Goal: Find specific page/section: Find specific page/section

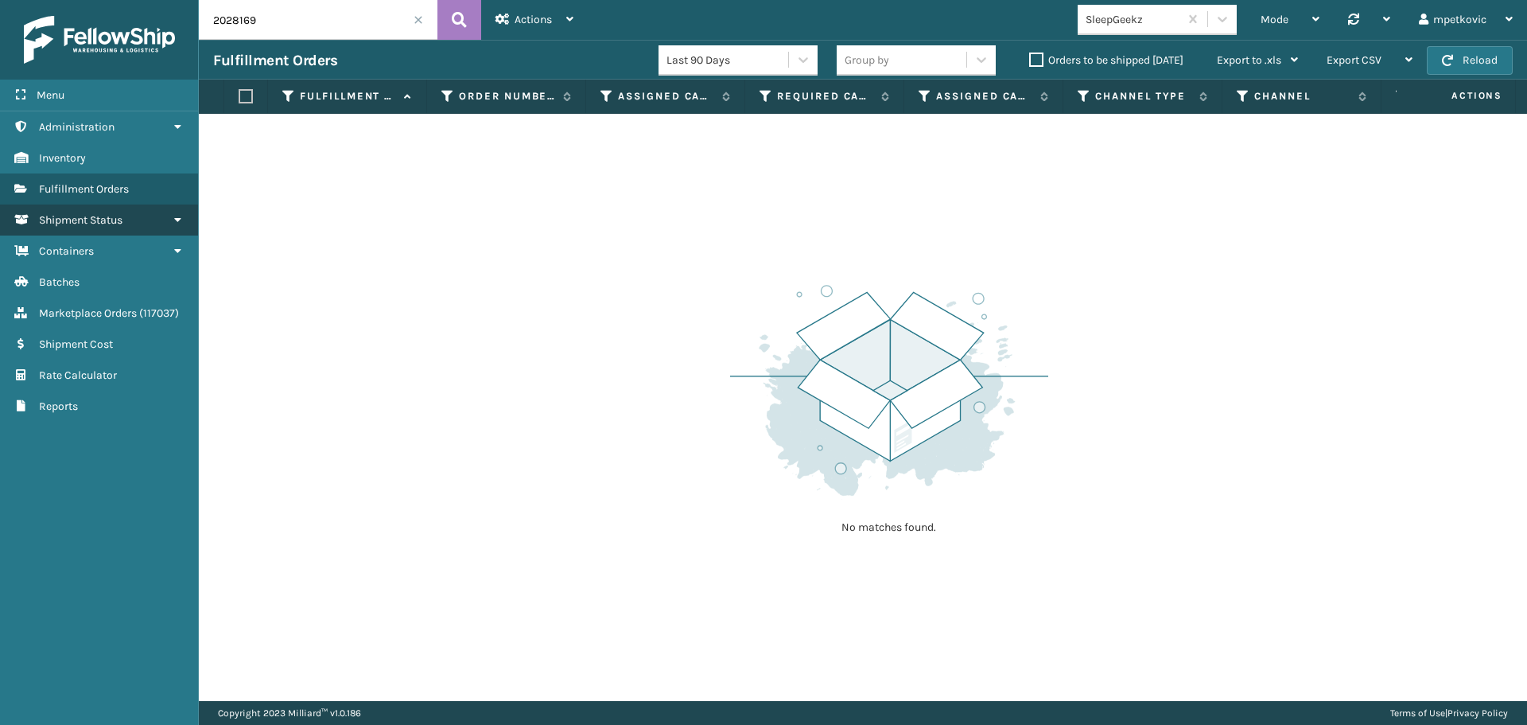
click at [150, 216] on link "Shipment Status" at bounding box center [99, 219] width 198 height 31
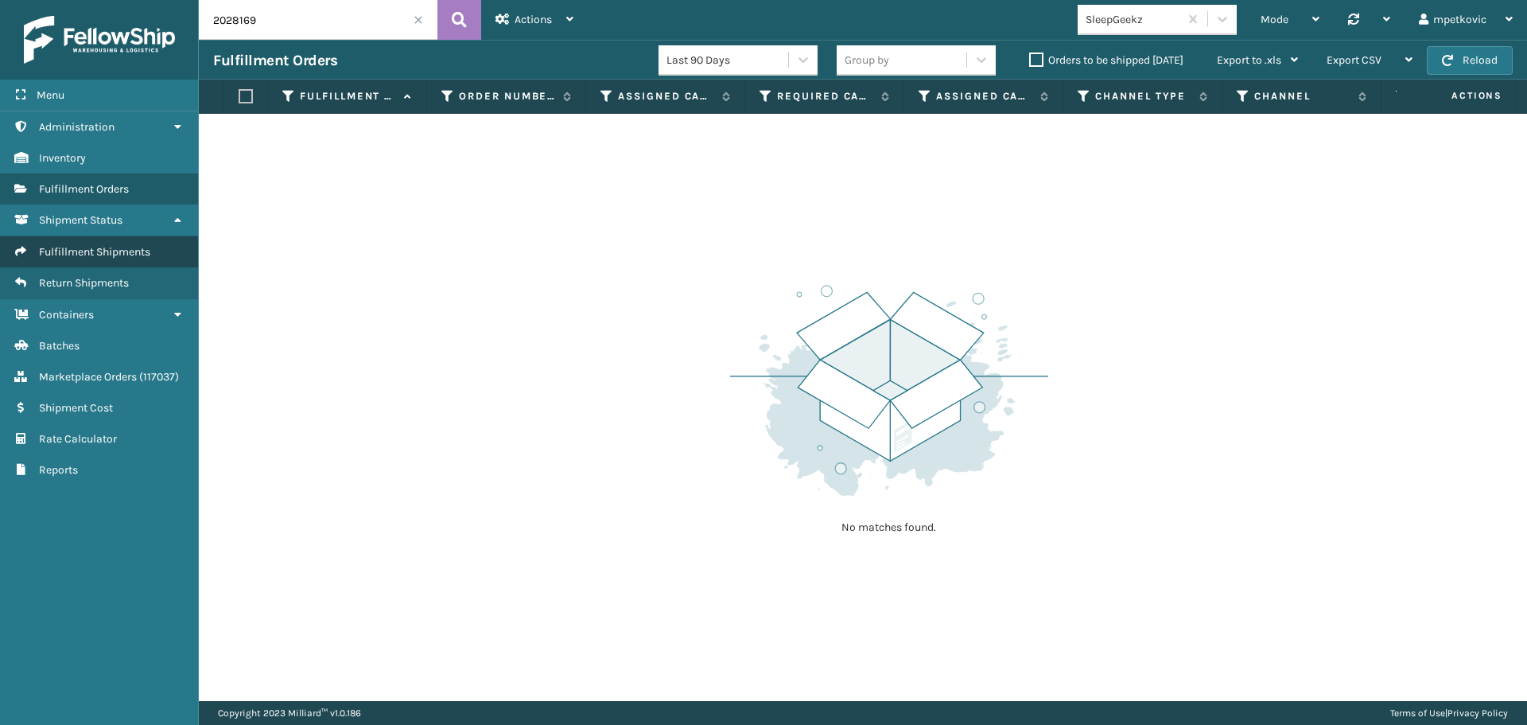
click at [119, 251] on span "Fulfillment Shipments" at bounding box center [94, 252] width 111 height 14
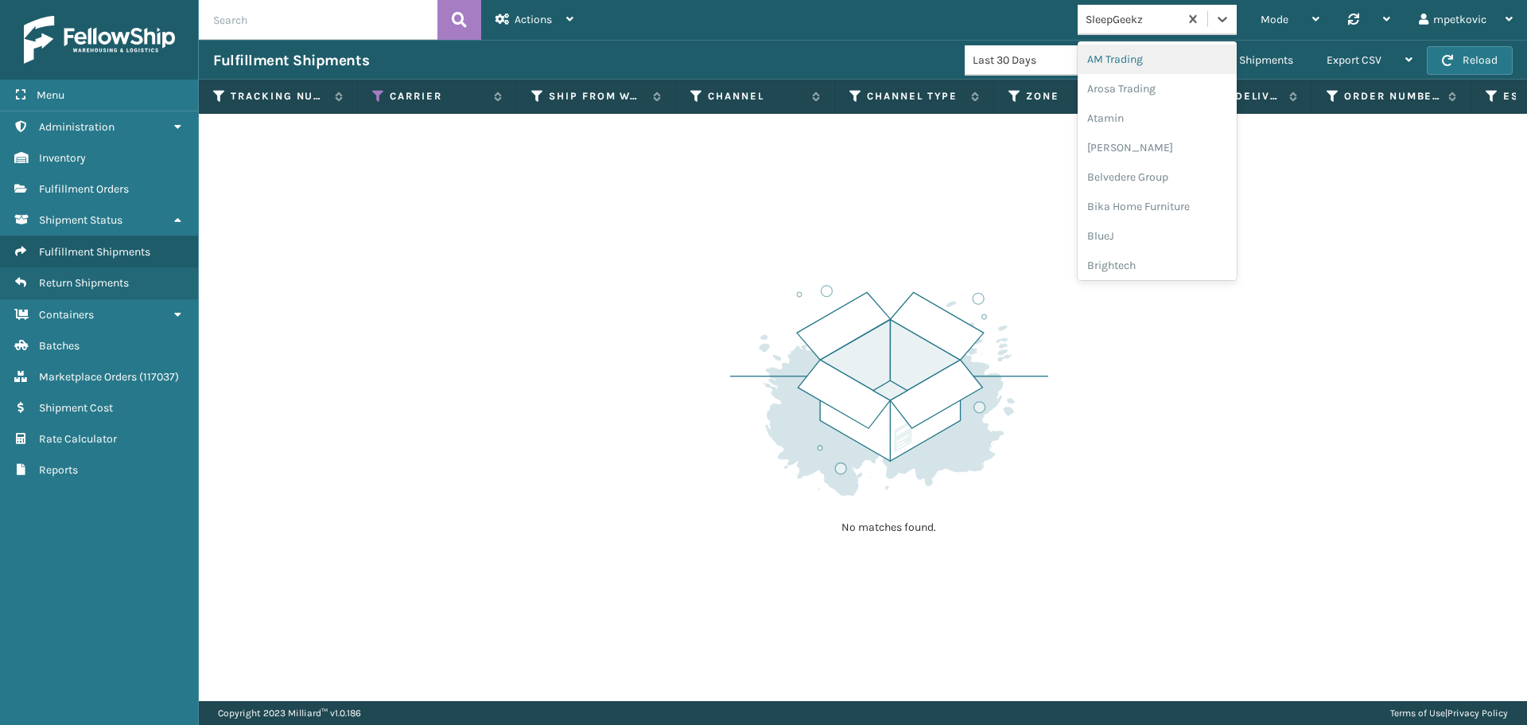
click at [1140, 16] on div "SleepGeekz" at bounding box center [1133, 19] width 95 height 17
type input "dec"
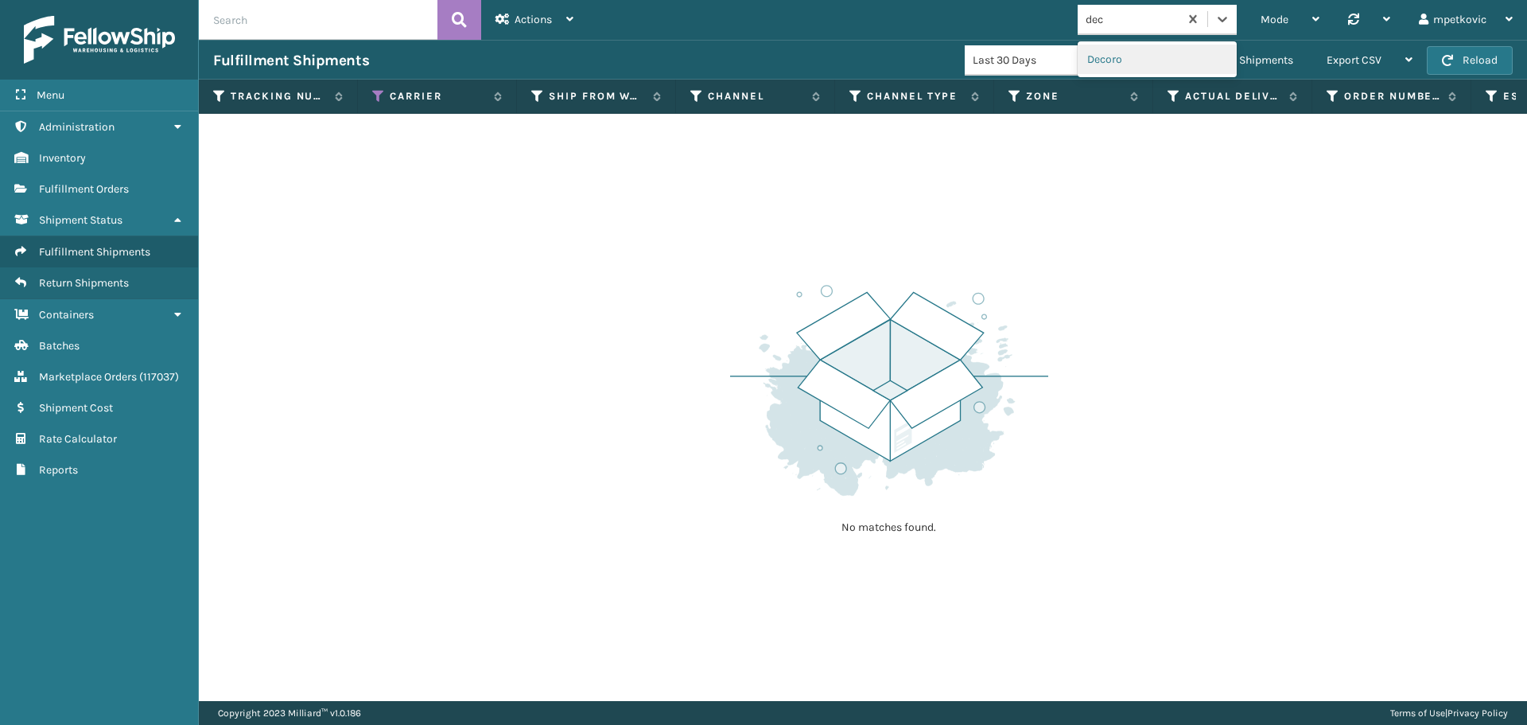
click at [1139, 62] on div "Decoro" at bounding box center [1157, 59] width 159 height 29
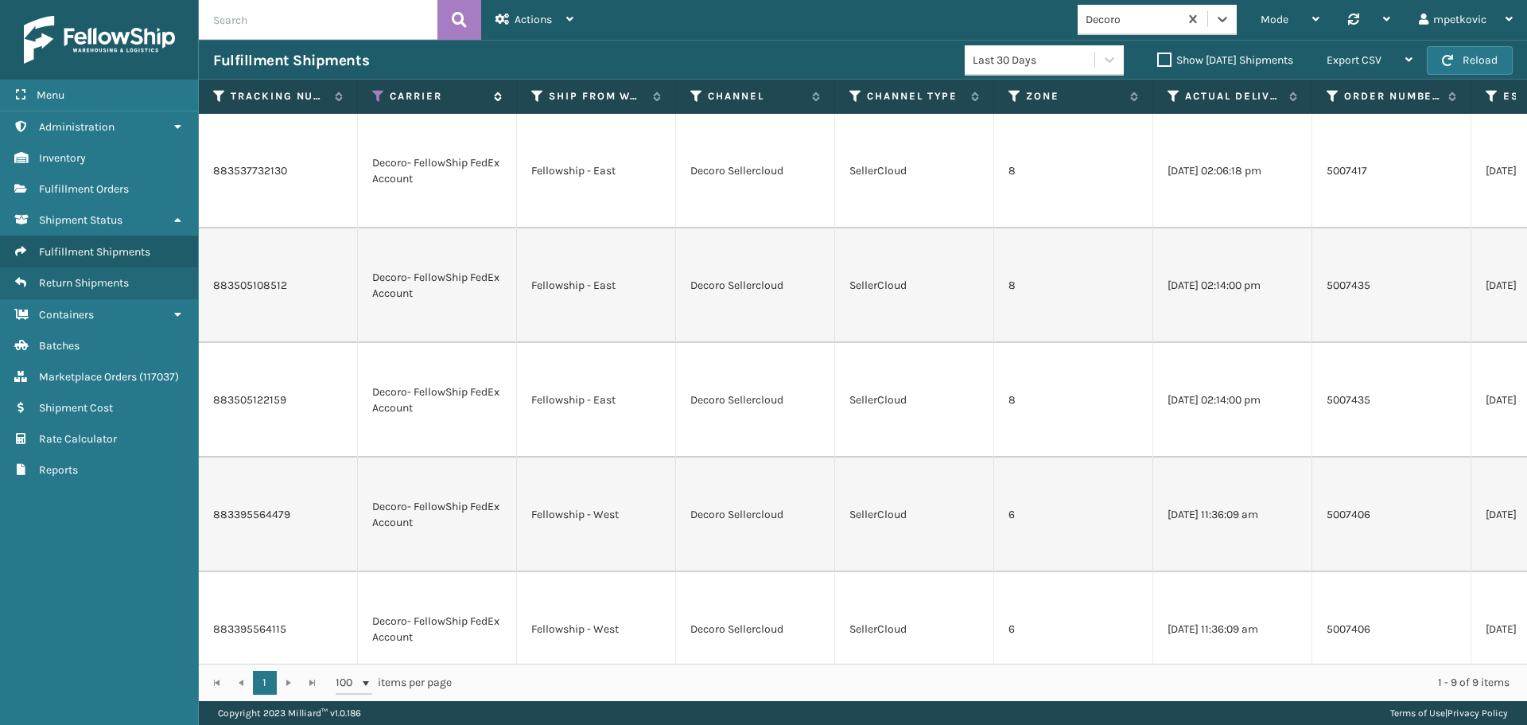
click at [375, 98] on icon at bounding box center [378, 96] width 13 height 14
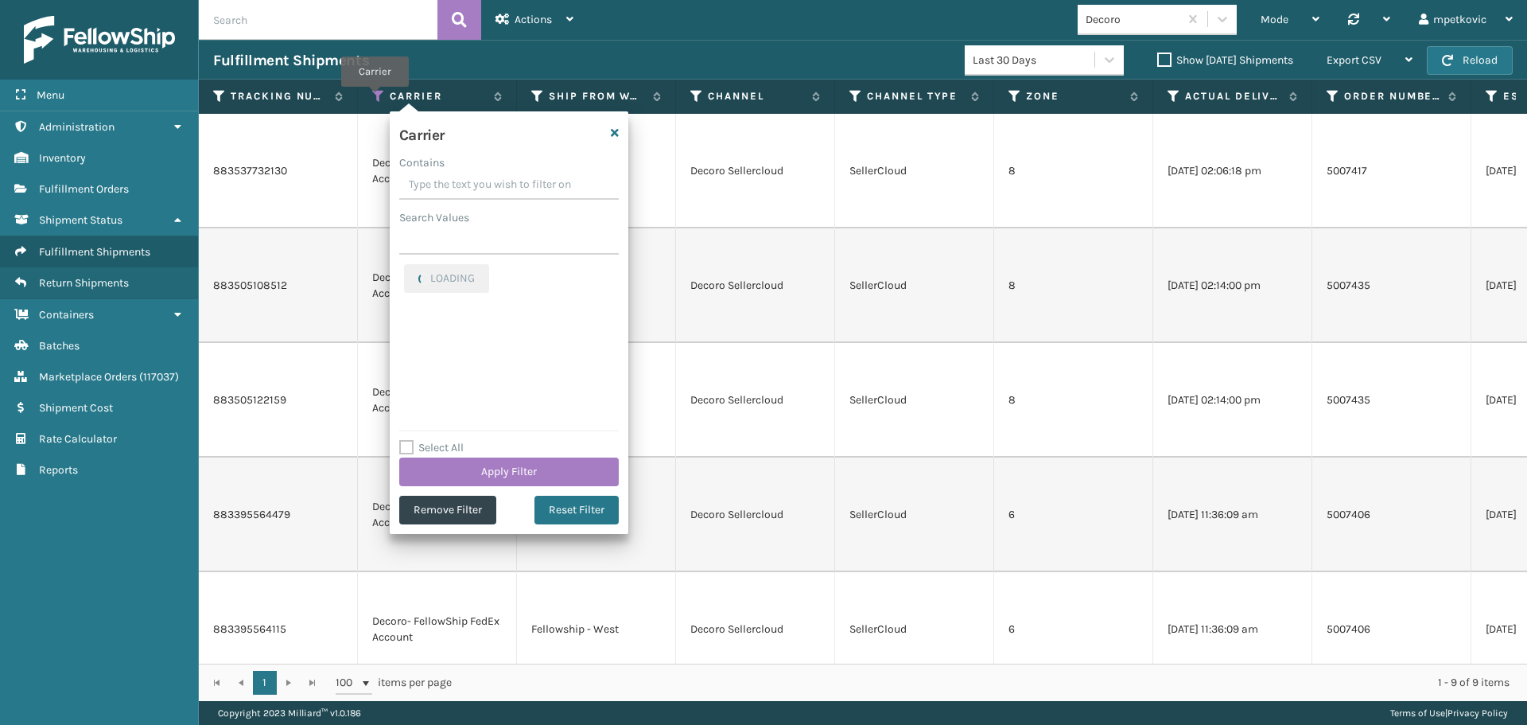
checkbox input "true"
click at [565, 56] on div "Fulfillment Shipments" at bounding box center [589, 60] width 752 height 19
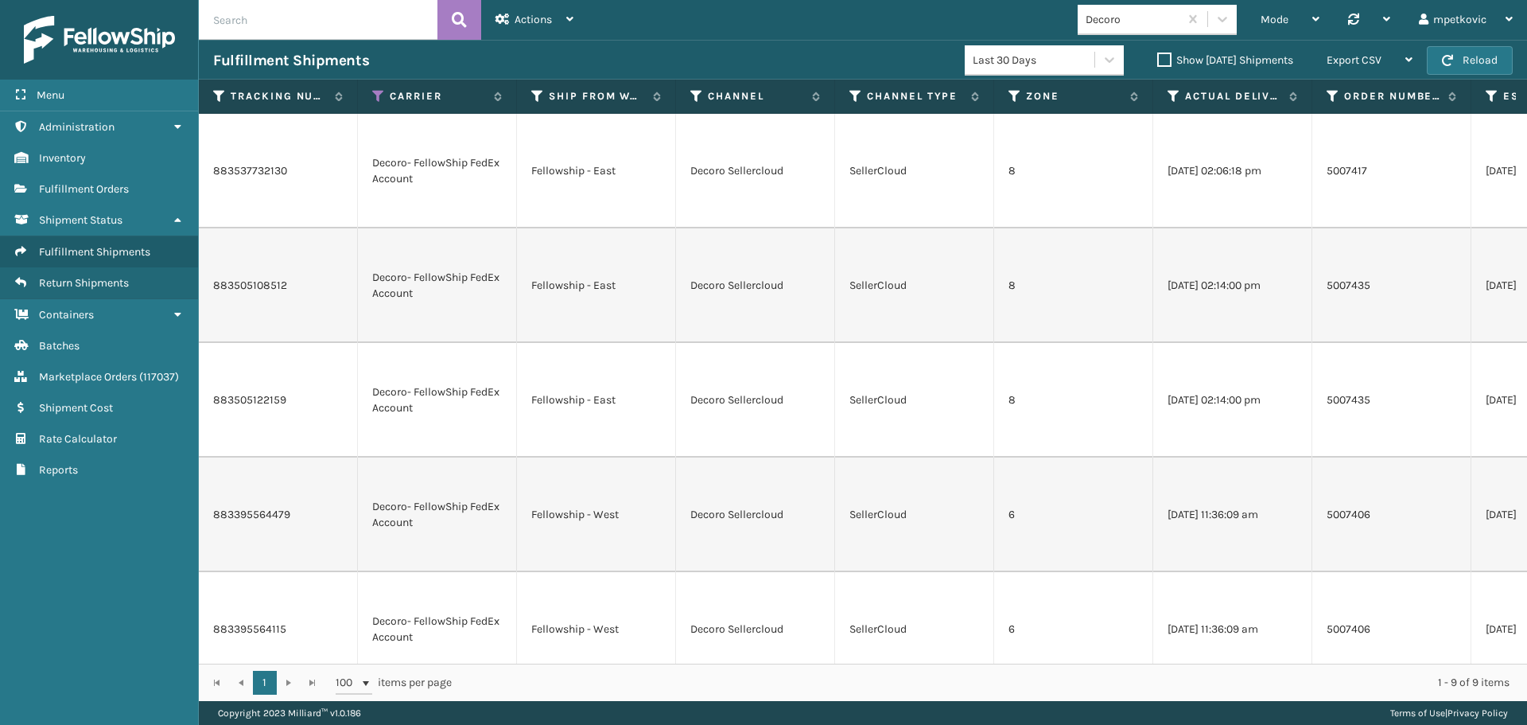
click at [575, 643] on div "883537732130 Decoro- FellowShip FedEx Account Fellowship - East Decoro Sellercl…" at bounding box center [863, 389] width 1328 height 550
click at [379, 95] on icon at bounding box center [378, 96] width 13 height 14
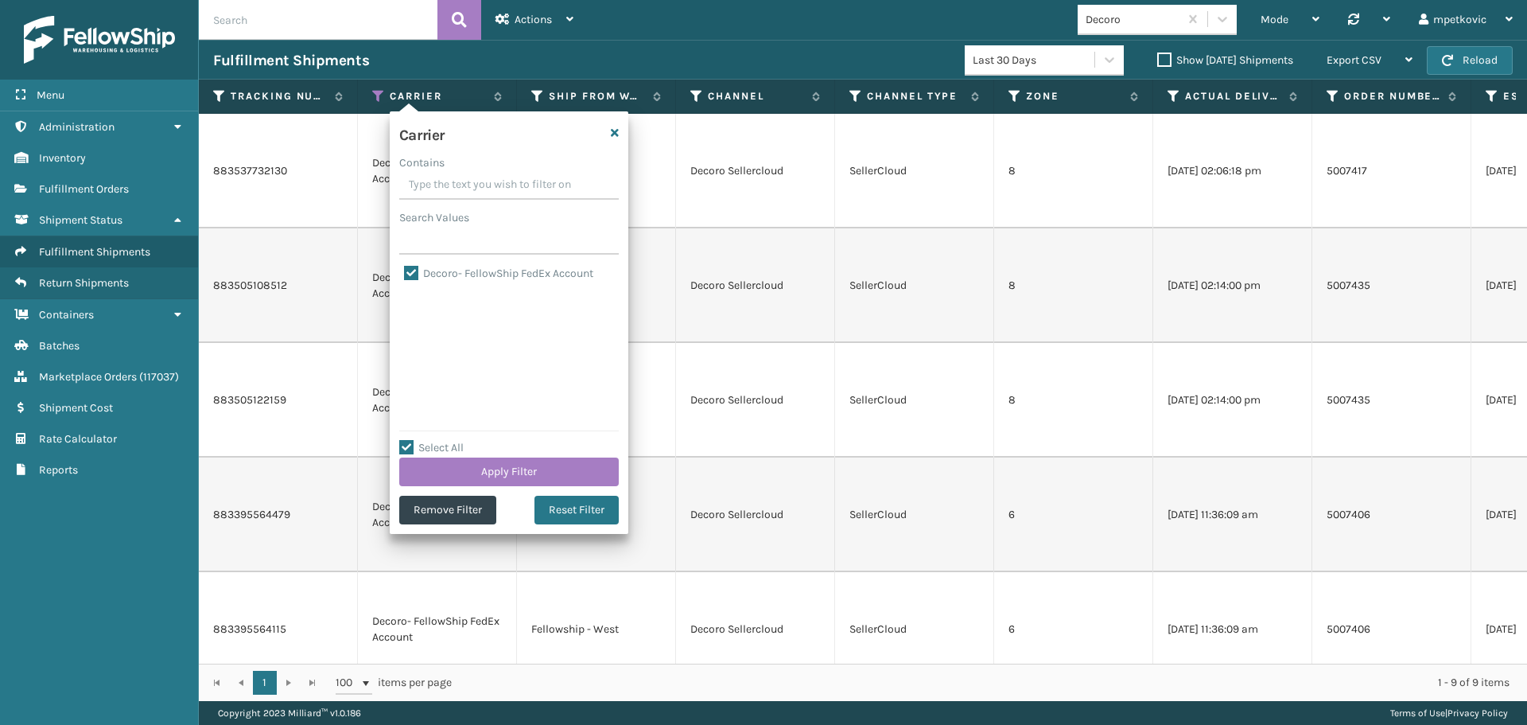
click at [470, 276] on label "Decoro- FellowShip FedEx Account" at bounding box center [498, 273] width 189 height 14
click at [405, 274] on input "Decoro- FellowShip FedEx Account" at bounding box center [404, 269] width 1 height 10
checkbox input "false"
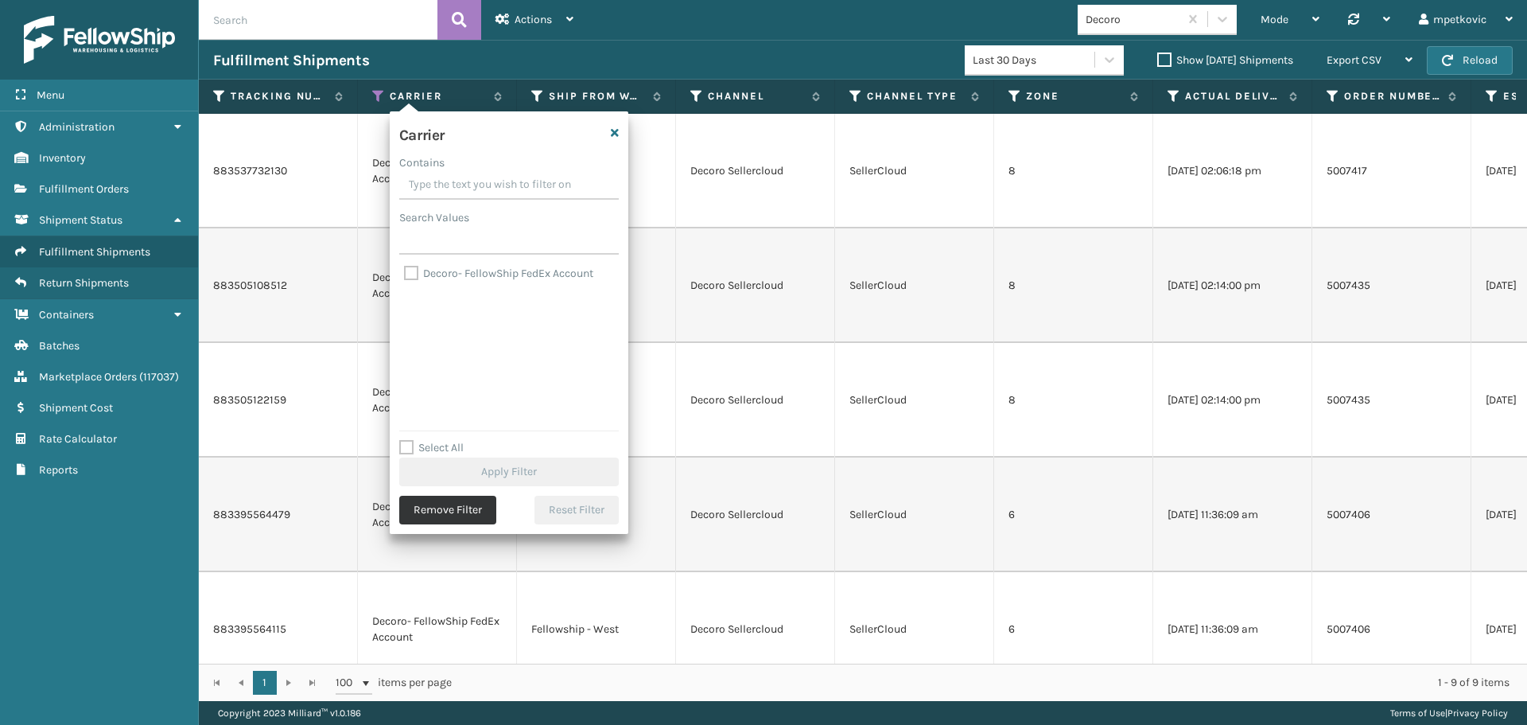
click at [476, 518] on button "Remove Filter" at bounding box center [447, 509] width 97 height 29
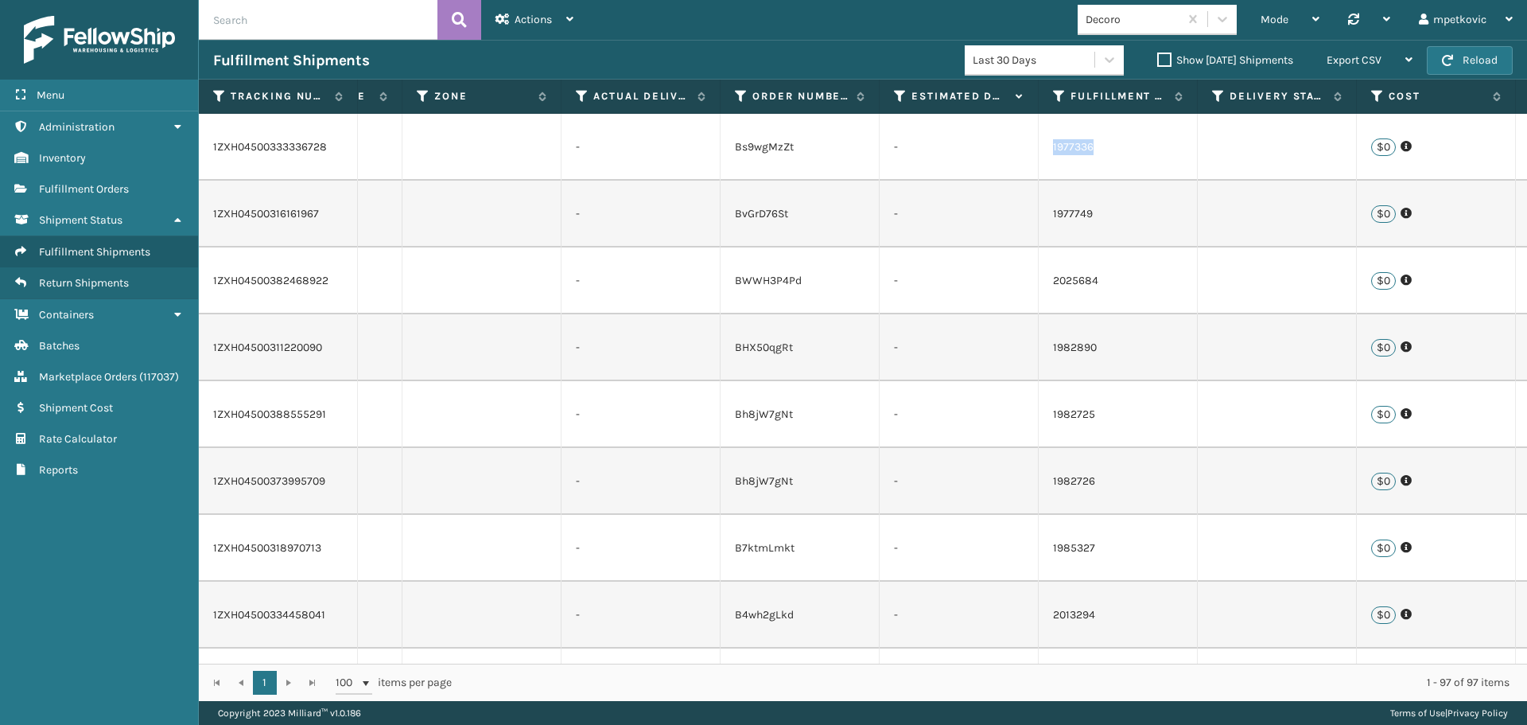
drag, startPoint x: 1098, startPoint y: 150, endPoint x: 1015, endPoint y: 151, distance: 83.5
copy tr "1977336"
click at [112, 194] on span "Fulfillment Orders" at bounding box center [84, 189] width 90 height 14
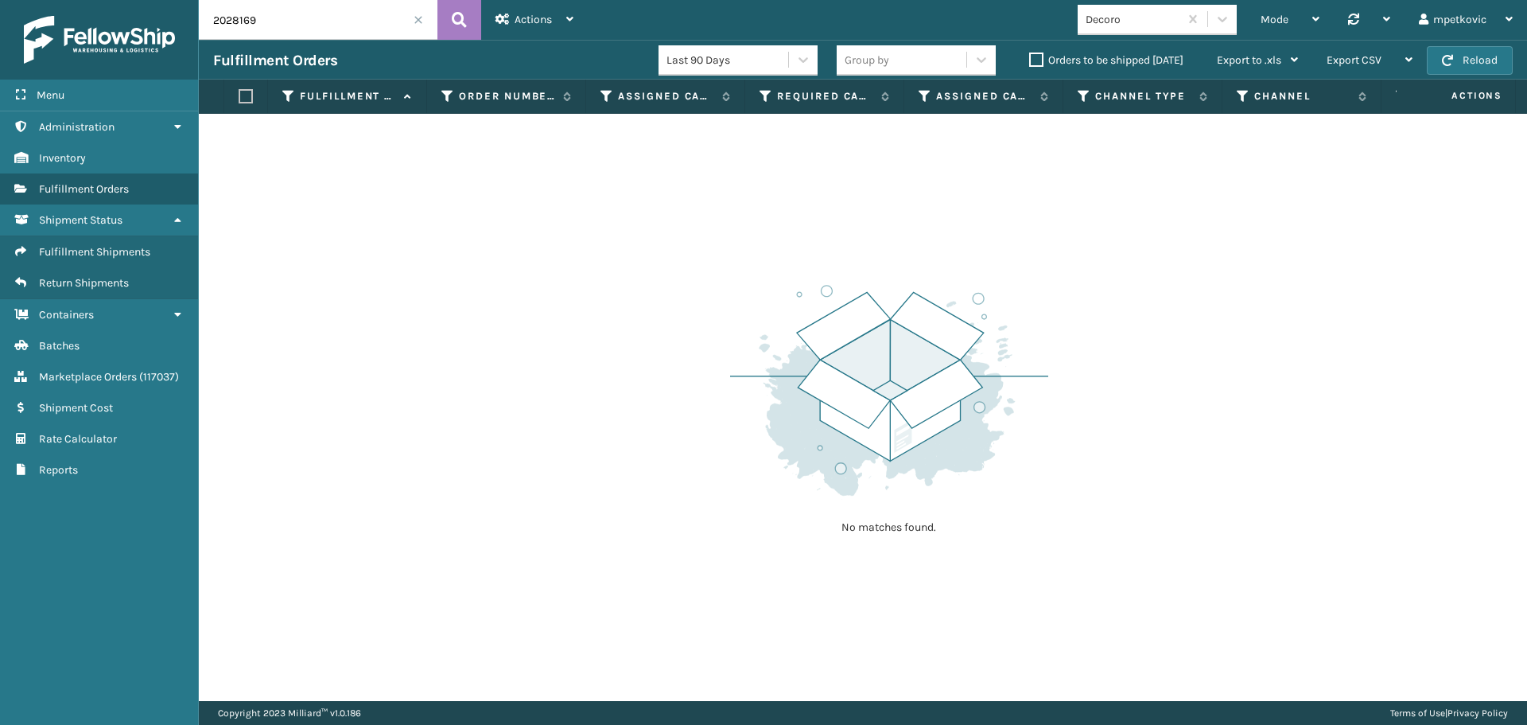
click at [313, 17] on input "2028169" at bounding box center [318, 20] width 239 height 40
paste input "1977336"
click at [458, 19] on icon at bounding box center [459, 20] width 15 height 24
type input "1977336"
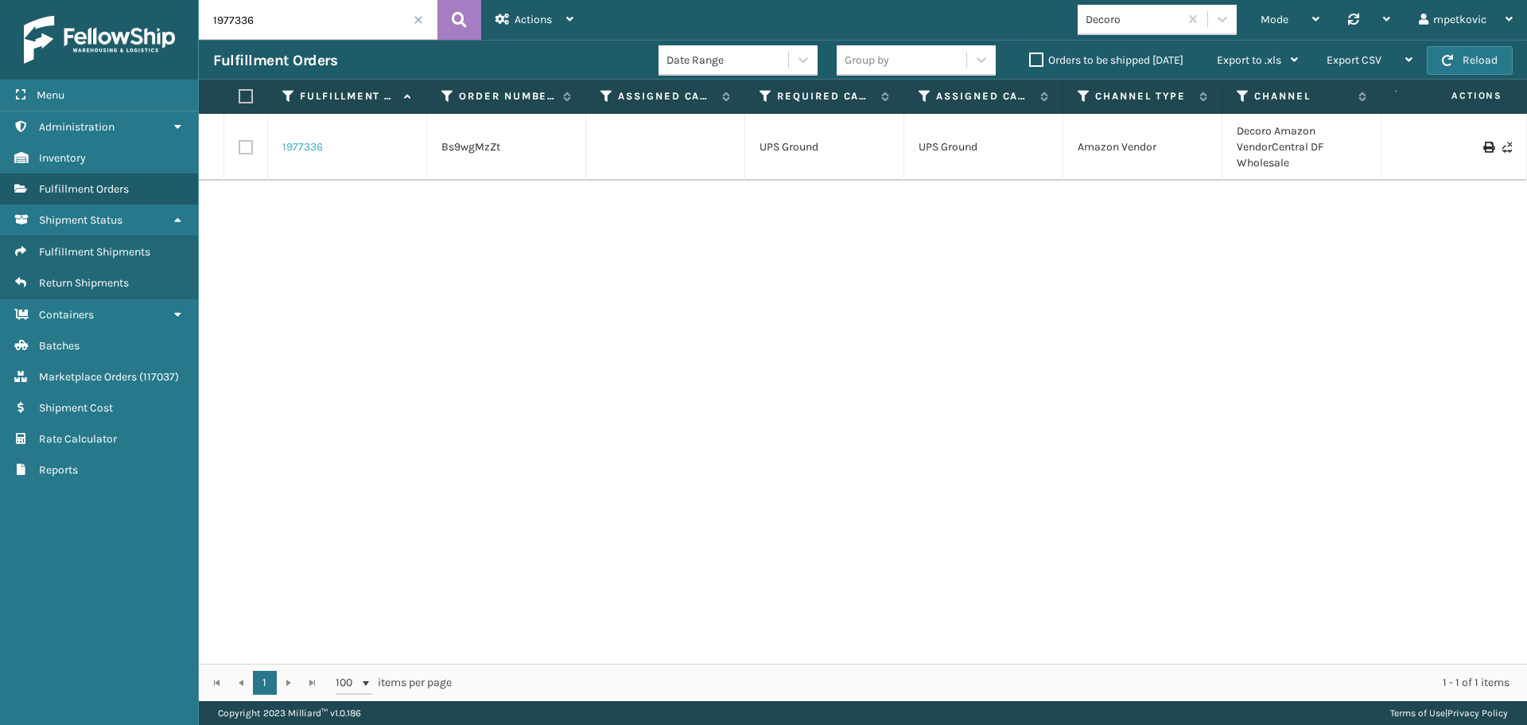
click at [295, 143] on link "1977336" at bounding box center [302, 147] width 41 height 16
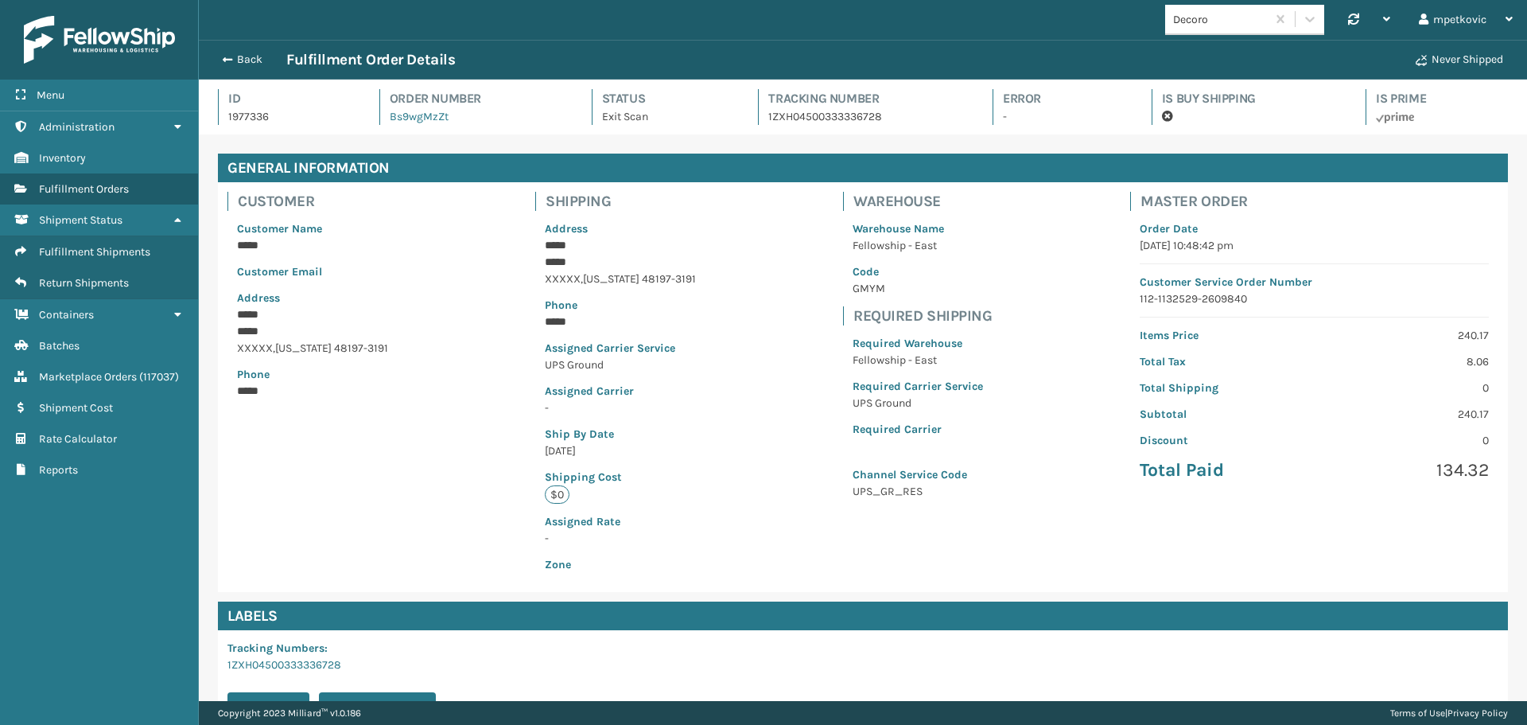
click at [510, 381] on div "Customer Customer Name ***** Customer Email Address ***** ***** [MEDICAL_DATA] …" at bounding box center [863, 387] width 1290 height 410
click at [488, 377] on div "Customer Customer Name ***** Customer Email Address ***** ***** [MEDICAL_DATA] …" at bounding box center [863, 387] width 1290 height 410
click at [247, 61] on button "Back" at bounding box center [249, 59] width 73 height 14
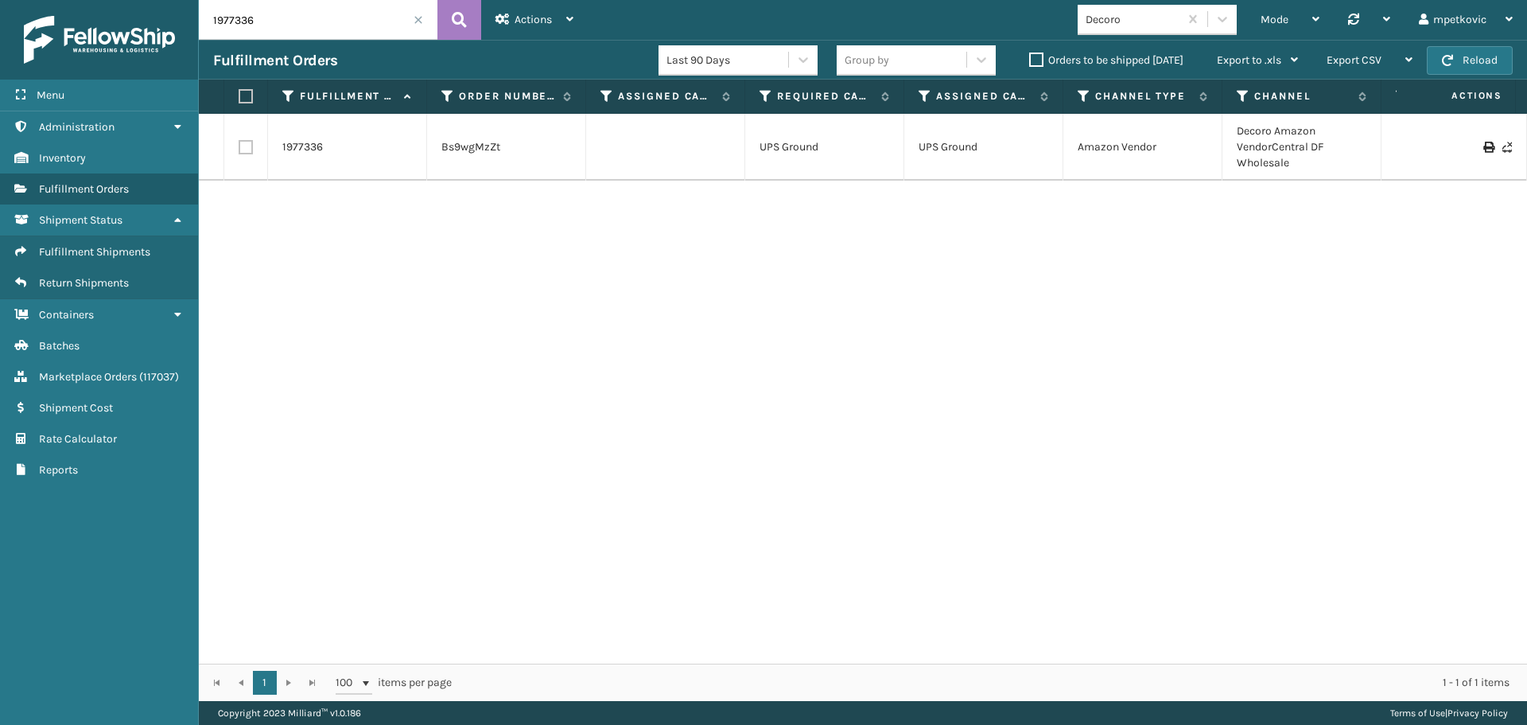
click at [521, 227] on div "1977336 Bs9wgMzZt UPS Ground UPS Ground Amazon Vendor Decoro Amazon VendorCentr…" at bounding box center [863, 389] width 1328 height 550
drag, startPoint x: 1300, startPoint y: 165, endPoint x: 1236, endPoint y: 132, distance: 71.5
click at [1236, 132] on td "Decoro Amazon VendorCentral DF Wholesale" at bounding box center [1301, 147] width 159 height 67
copy td "Decoro Amazon VendorCentral DF Wholesale"
click at [110, 130] on span "Administration" at bounding box center [77, 127] width 76 height 14
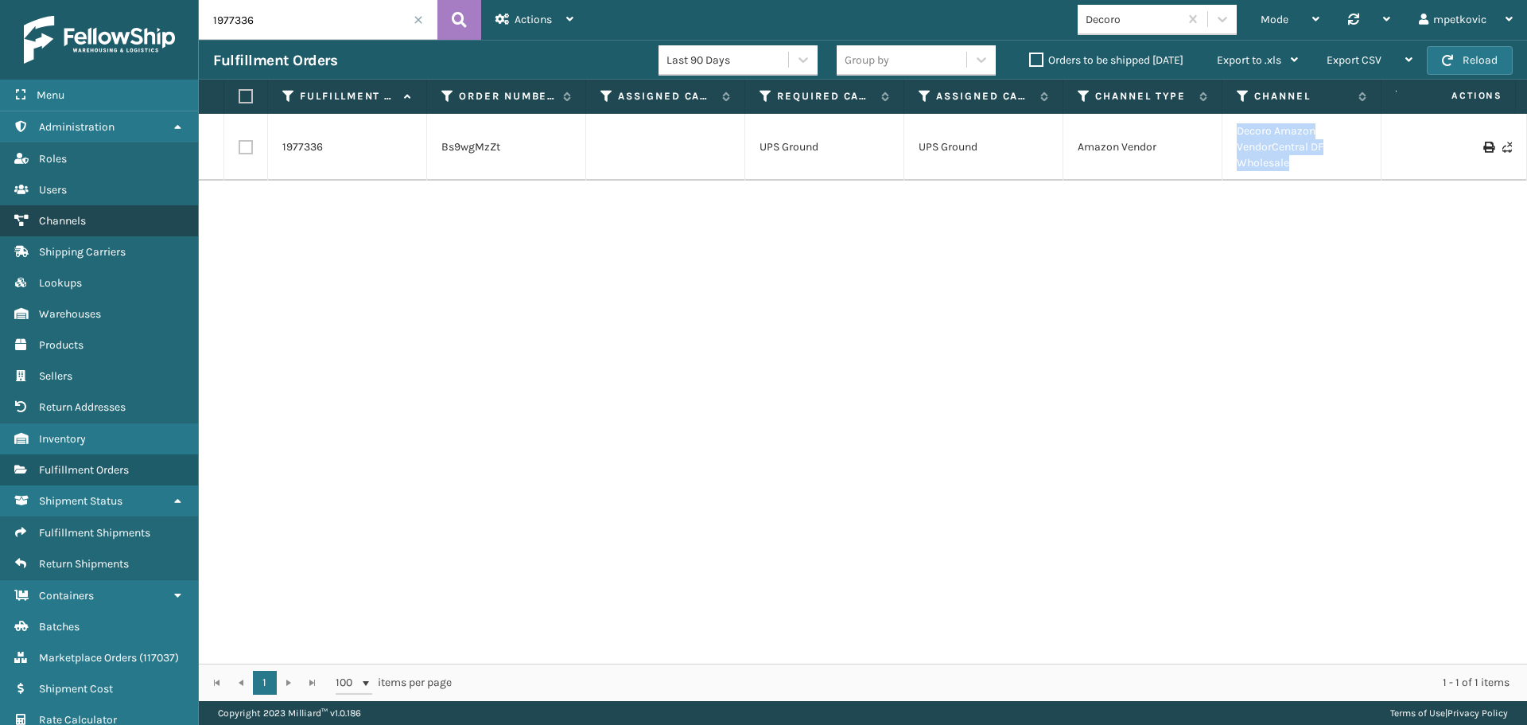
click at [116, 227] on link "Channels" at bounding box center [99, 220] width 198 height 31
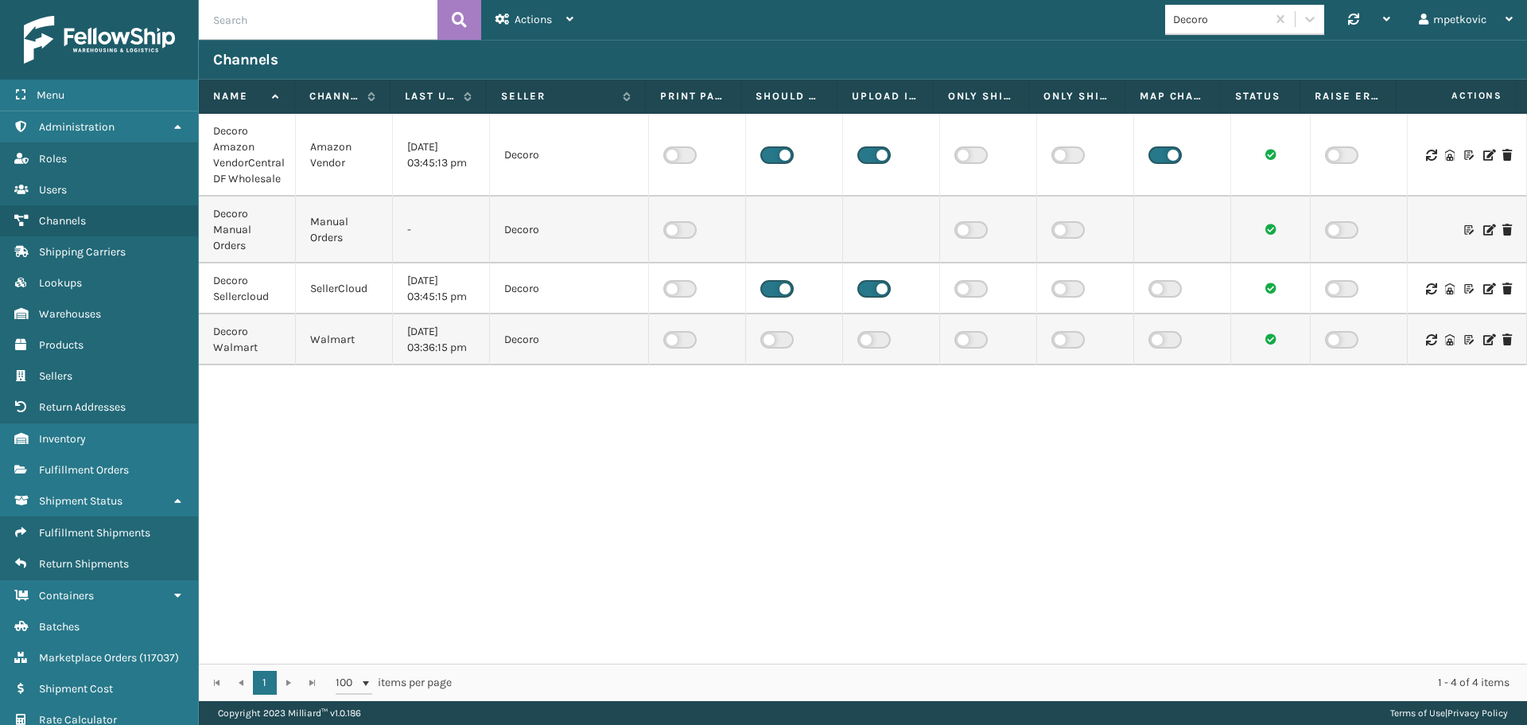
click at [310, 24] on input "text" at bounding box center [318, 20] width 239 height 40
paste input "Decoro Amazon VendorCentral DF Wholesale"
type input "Decoro Amazon VendorCentral DF Wholesale"
click at [447, 16] on button at bounding box center [459, 20] width 44 height 40
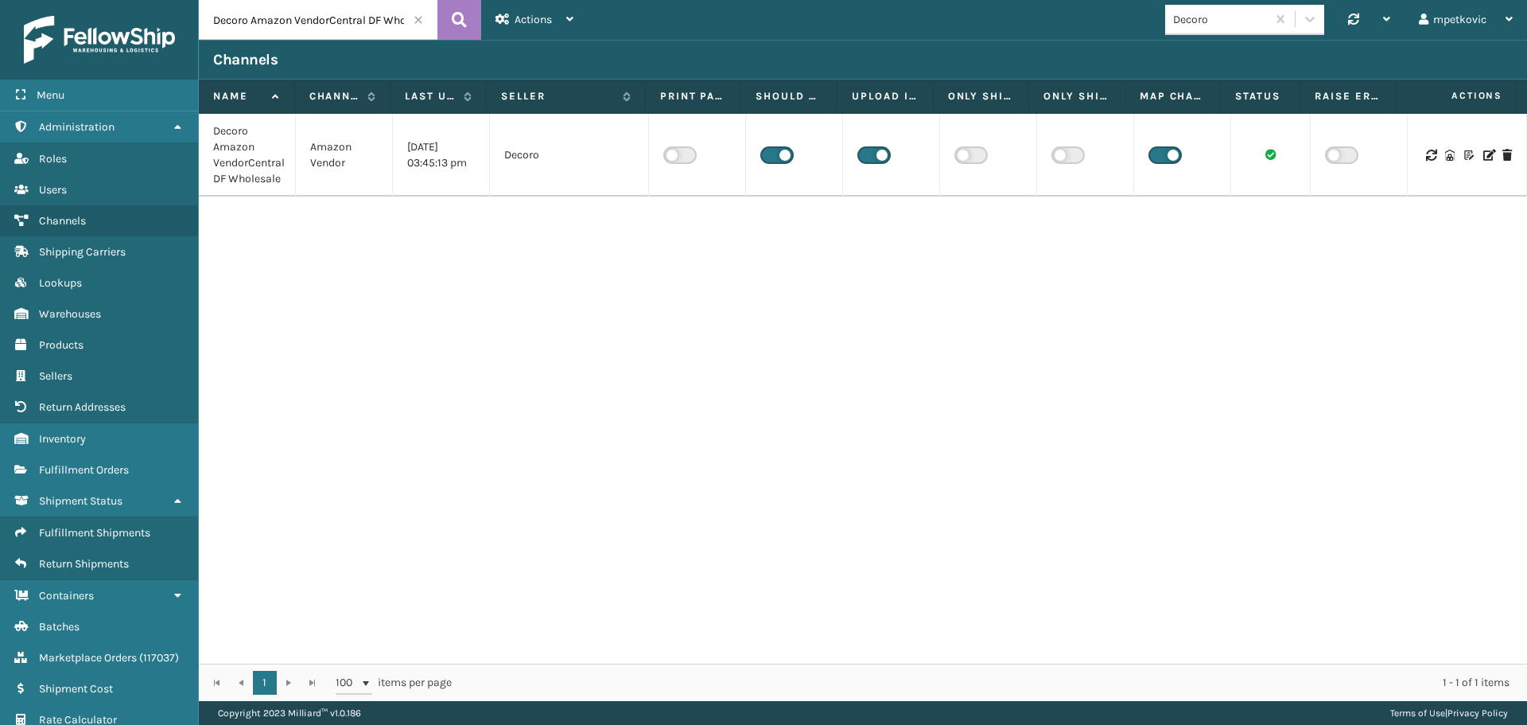
click at [1483, 153] on icon at bounding box center [1488, 155] width 10 height 11
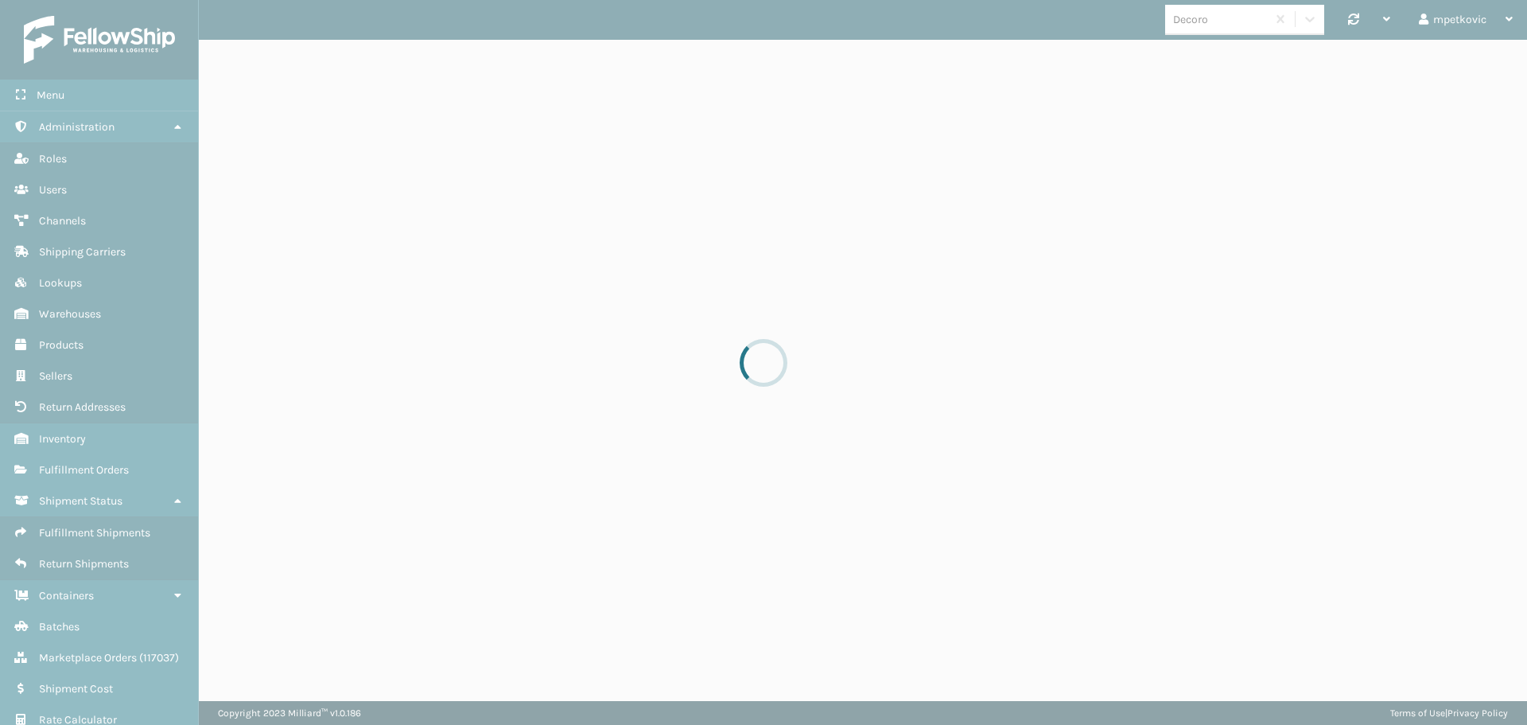
select select "pm"
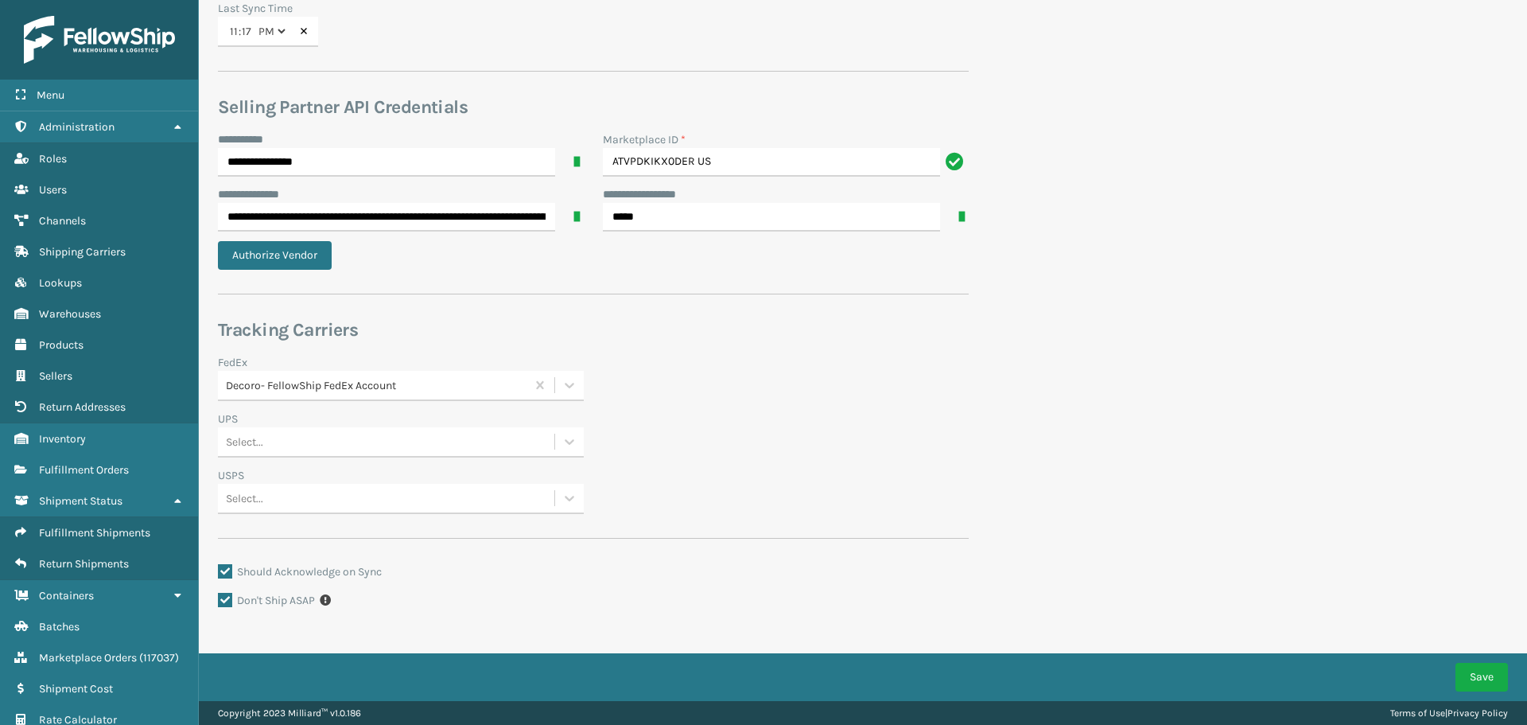
click at [390, 453] on div "Select..." at bounding box center [386, 442] width 336 height 26
click at [379, 448] on div "Select..." at bounding box center [386, 442] width 336 height 26
click at [380, 488] on div "Select..." at bounding box center [386, 498] width 336 height 26
click at [382, 489] on div "Select..." at bounding box center [386, 498] width 336 height 26
click at [352, 400] on div "Decoro- FellowShip FedEx Account" at bounding box center [401, 386] width 366 height 30
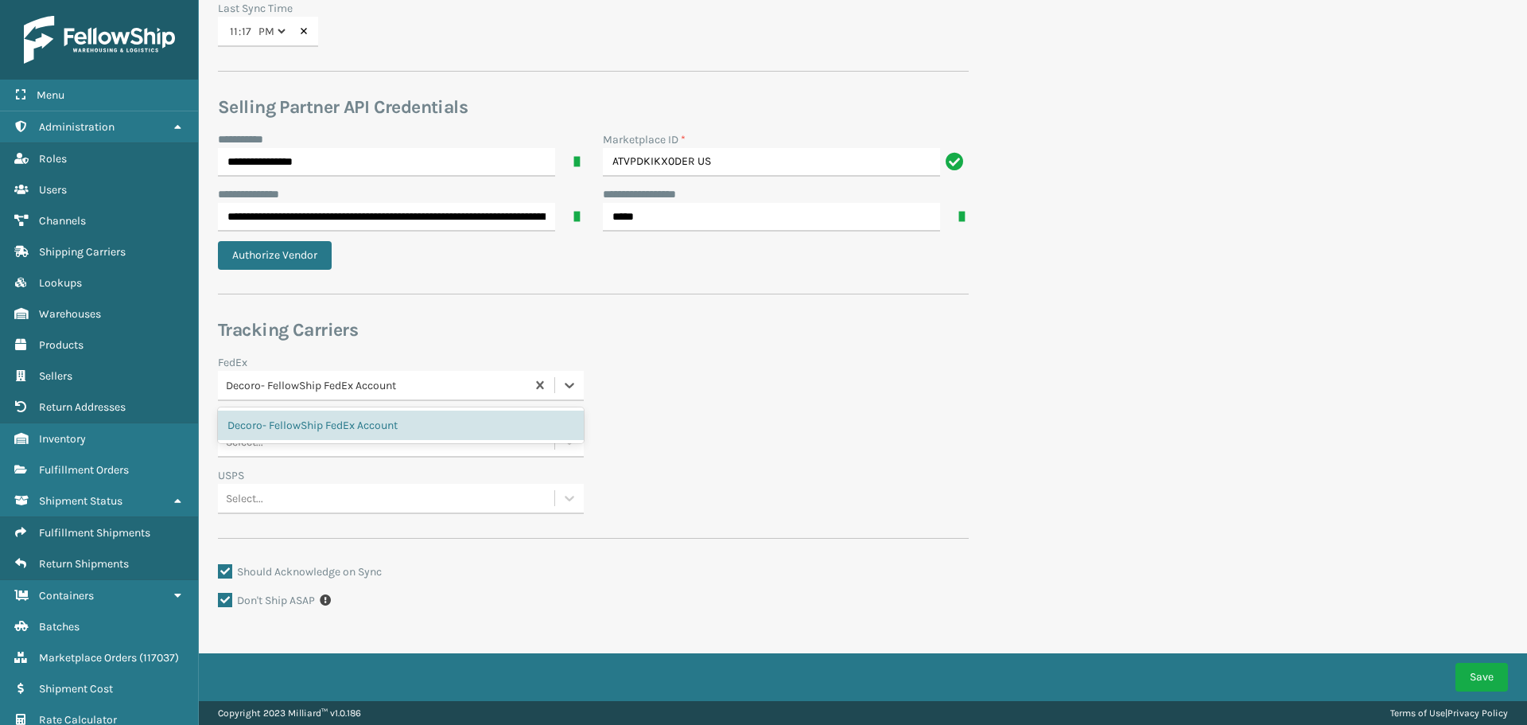
drag, startPoint x: 361, startPoint y: 391, endPoint x: 373, endPoint y: 348, distance: 45.3
click at [361, 388] on div "Decoro- FellowShip FedEx Account" at bounding box center [376, 385] width 301 height 17
click at [383, 326] on h3 "Tracking Carriers" at bounding box center [593, 330] width 751 height 24
click at [375, 426] on div "UPS" at bounding box center [401, 418] width 366 height 17
click at [375, 437] on div "Select..." at bounding box center [386, 442] width 336 height 26
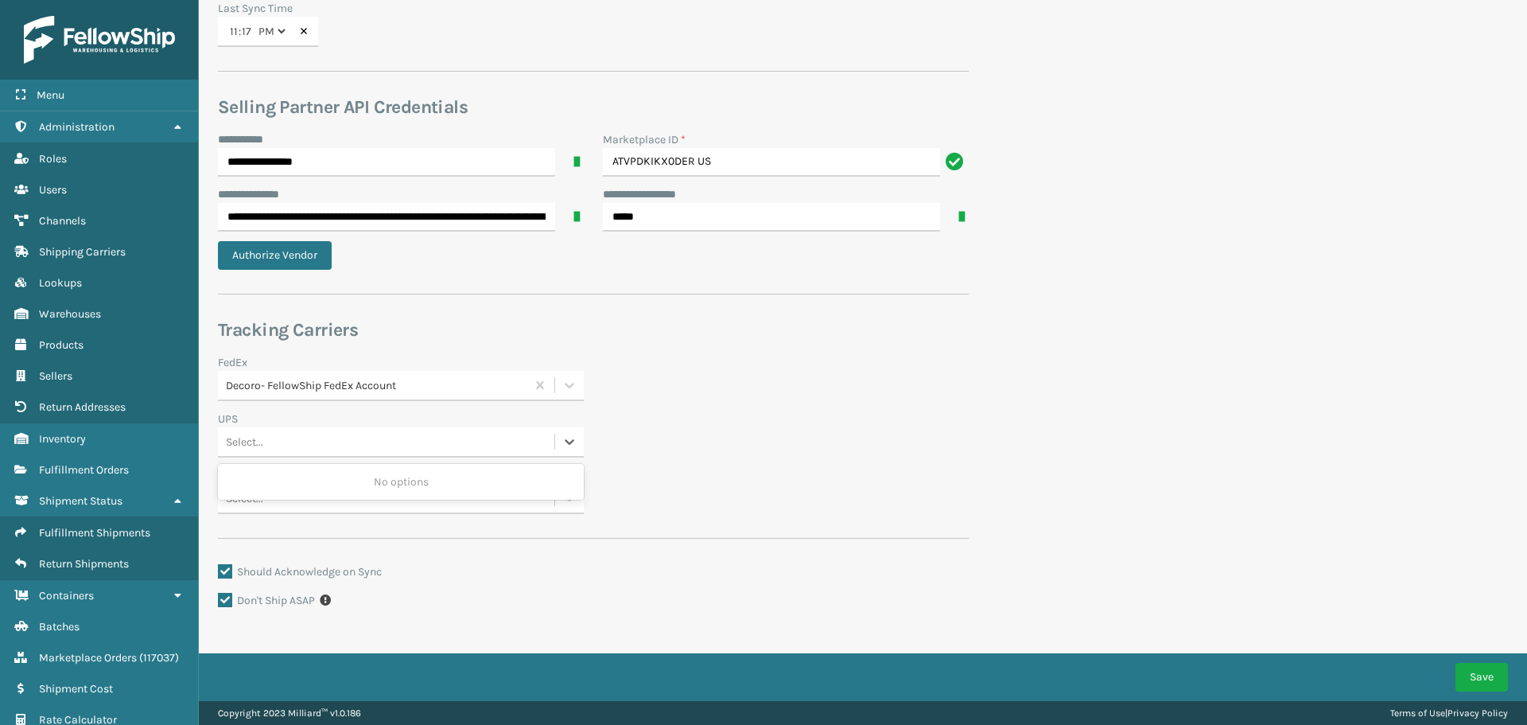
click at [369, 441] on div "Select..." at bounding box center [386, 442] width 336 height 26
click at [367, 492] on div "Select..." at bounding box center [386, 498] width 336 height 26
click at [367, 494] on div "Select..." at bounding box center [386, 498] width 336 height 26
click at [362, 408] on div "FedEx Decoro- FellowShip FedEx Account" at bounding box center [593, 382] width 770 height 56
click at [391, 345] on div "Tracking Carriers FedEx Decoro- FellowShip FedEx Account UPS Select... USPS Sel…" at bounding box center [593, 428] width 751 height 220
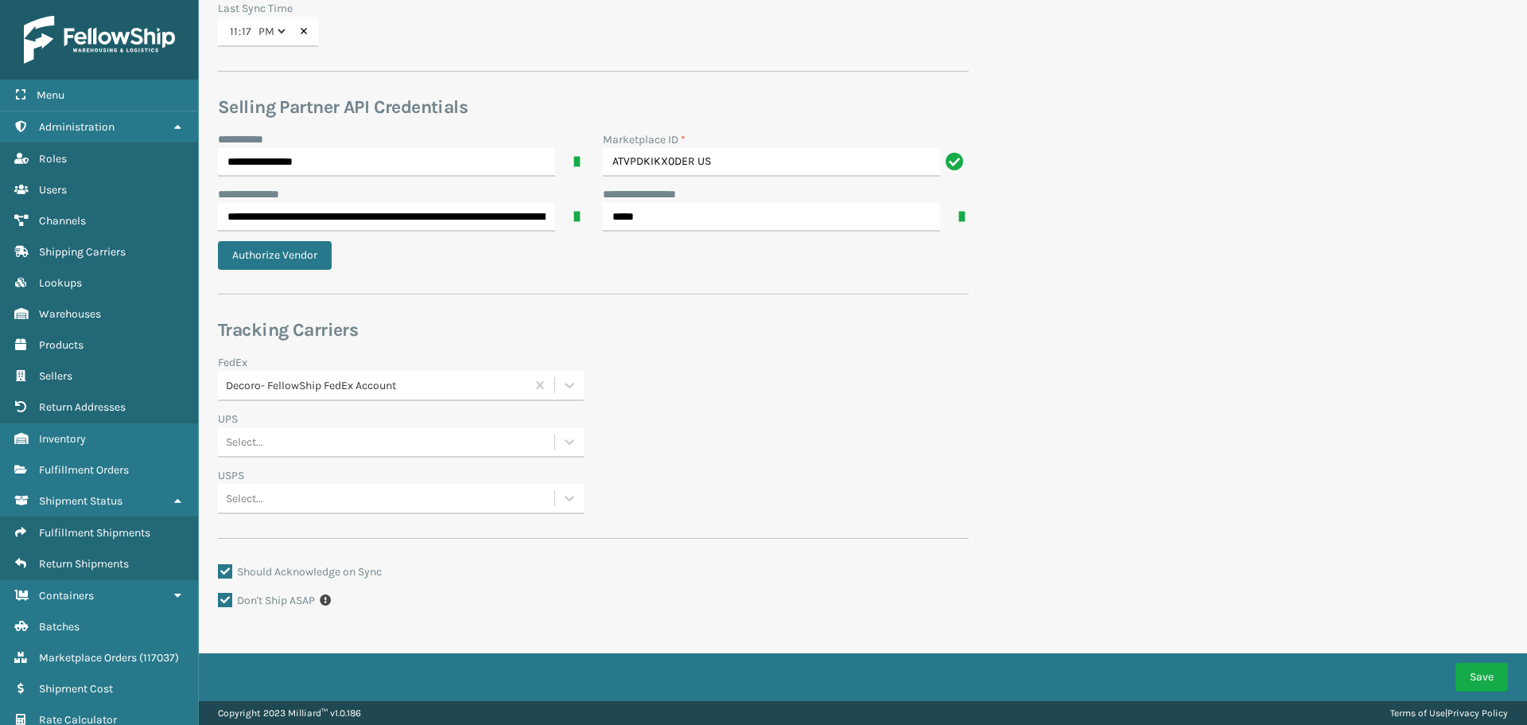
click at [371, 344] on div "Tracking Carriers FedEx Decoro- FellowShip FedEx Account UPS Select... USPS Sel…" at bounding box center [593, 428] width 751 height 220
click at [719, 406] on div "FedEx Decoro- FellowShip FedEx Account" at bounding box center [593, 382] width 770 height 56
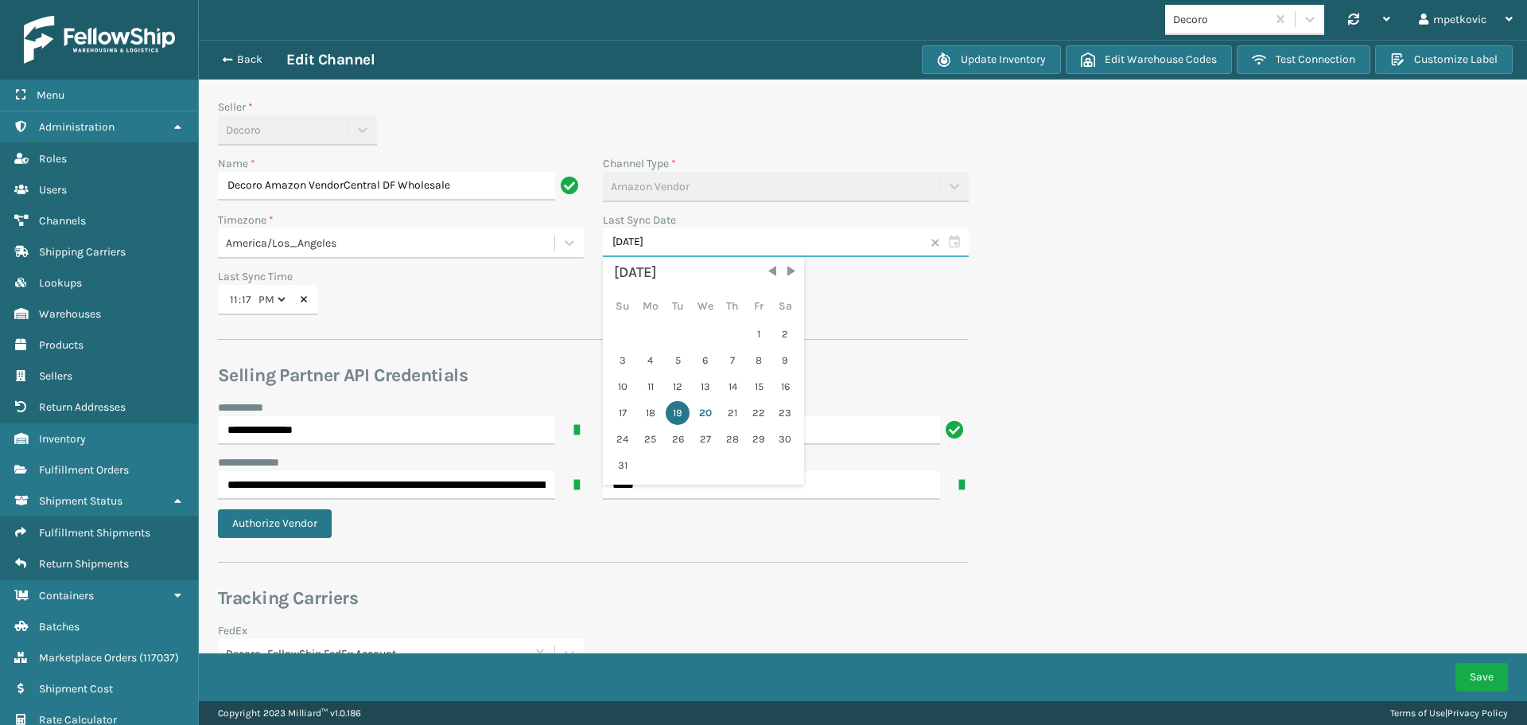
click at [733, 239] on input "[DATE]" at bounding box center [786, 242] width 366 height 29
click at [713, 208] on div "Name * Decoro Amazon VendorCentral DF Wholesale Channel Type * Amazon Vendor Ti…" at bounding box center [593, 239] width 770 height 169
click at [537, 306] on section "23:17 11 : 17 AM PM" at bounding box center [401, 300] width 366 height 30
click at [1144, 324] on section "**********" at bounding box center [863, 504] width 1328 height 929
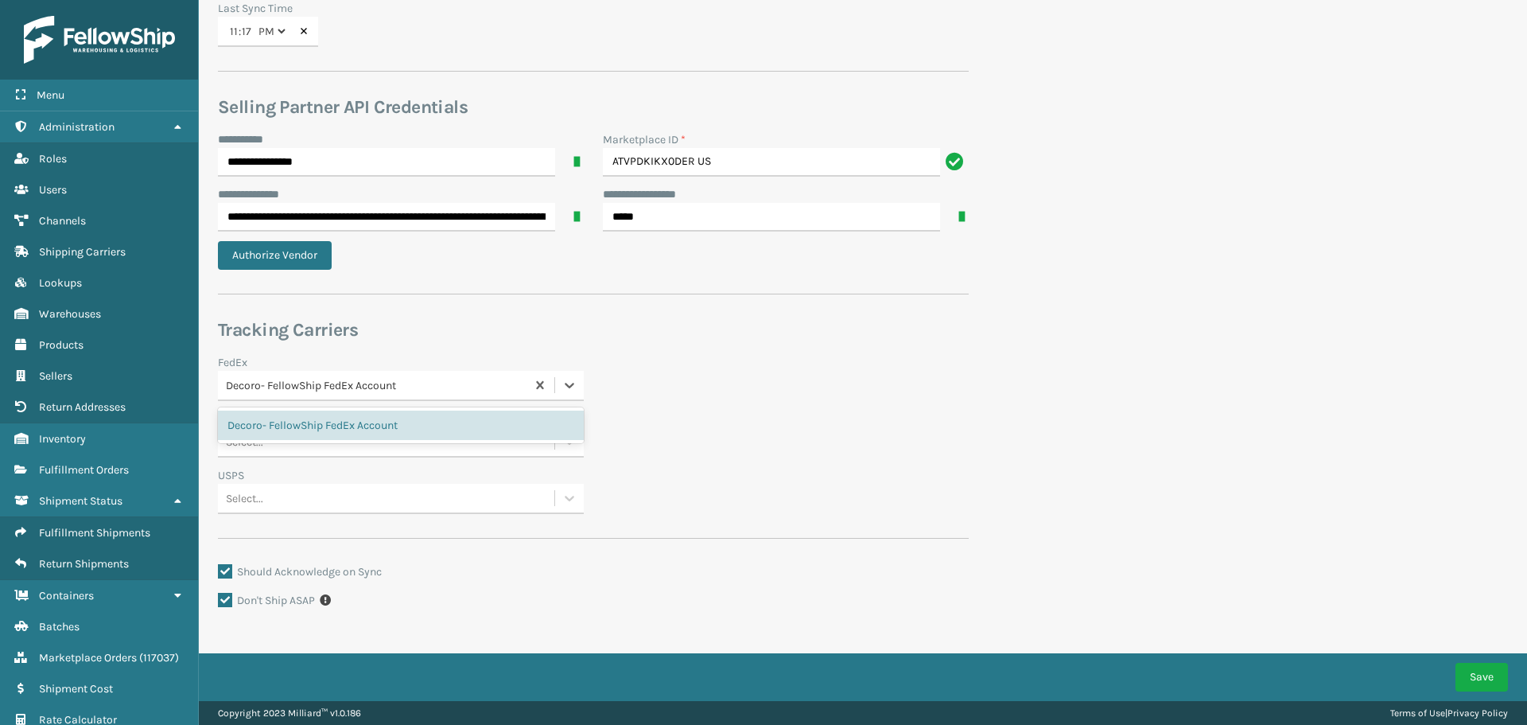
click at [340, 388] on div "Decoro- FellowShip FedEx Account" at bounding box center [376, 385] width 301 height 17
click at [310, 450] on div "Select..." at bounding box center [386, 442] width 336 height 26
click at [317, 421] on div "UPS" at bounding box center [401, 418] width 366 height 17
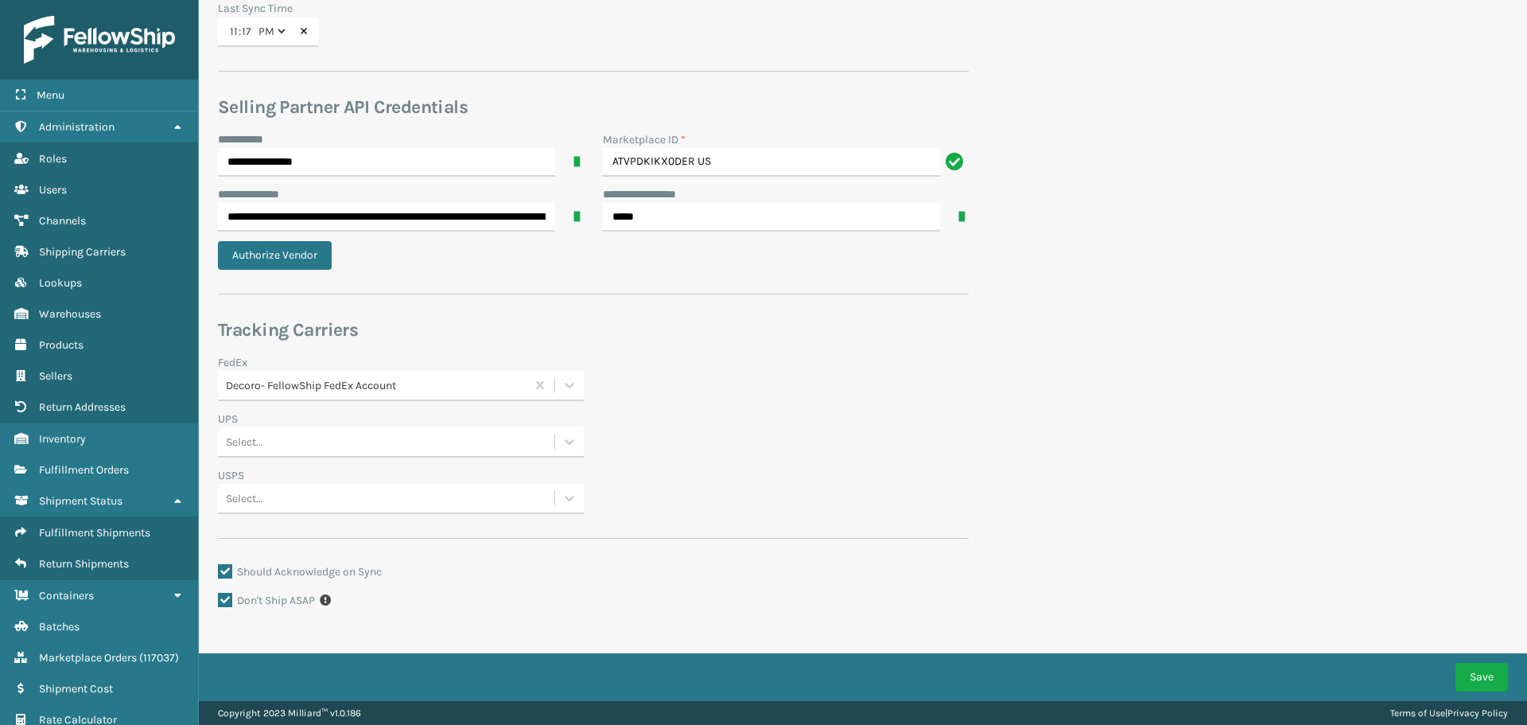
click at [719, 400] on div "FedEx Decoro- FellowShip FedEx Account" at bounding box center [593, 382] width 770 height 56
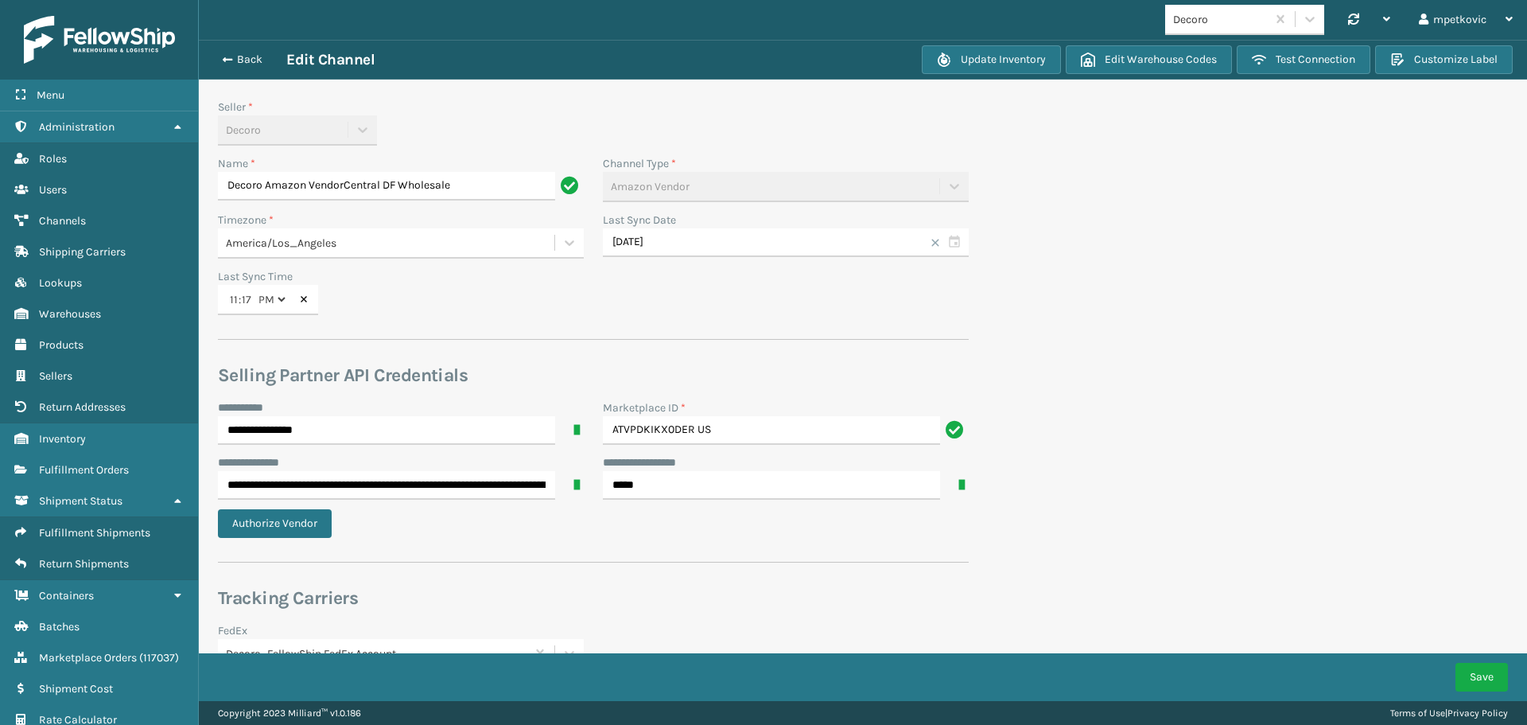
click at [744, 306] on div "Name * Decoro Amazon VendorCentral DF Wholesale Channel Type * Amazon Vendor Ti…" at bounding box center [593, 239] width 770 height 169
drag, startPoint x: 604, startPoint y: 299, endPoint x: 648, endPoint y: 277, distance: 49.8
click at [606, 296] on div "Name * Decoro Amazon VendorCentral DF Wholesale Channel Type * Amazon Vendor Ti…" at bounding box center [593, 239] width 770 height 169
click at [616, 279] on div "Name * Decoro Amazon VendorCentral DF Wholesale Channel Type * Amazon Vendor Ti…" at bounding box center [593, 239] width 770 height 169
click at [590, 292] on div "Last Sync Time 23:17 11 : 17 AM PM" at bounding box center [400, 291] width 385 height 47
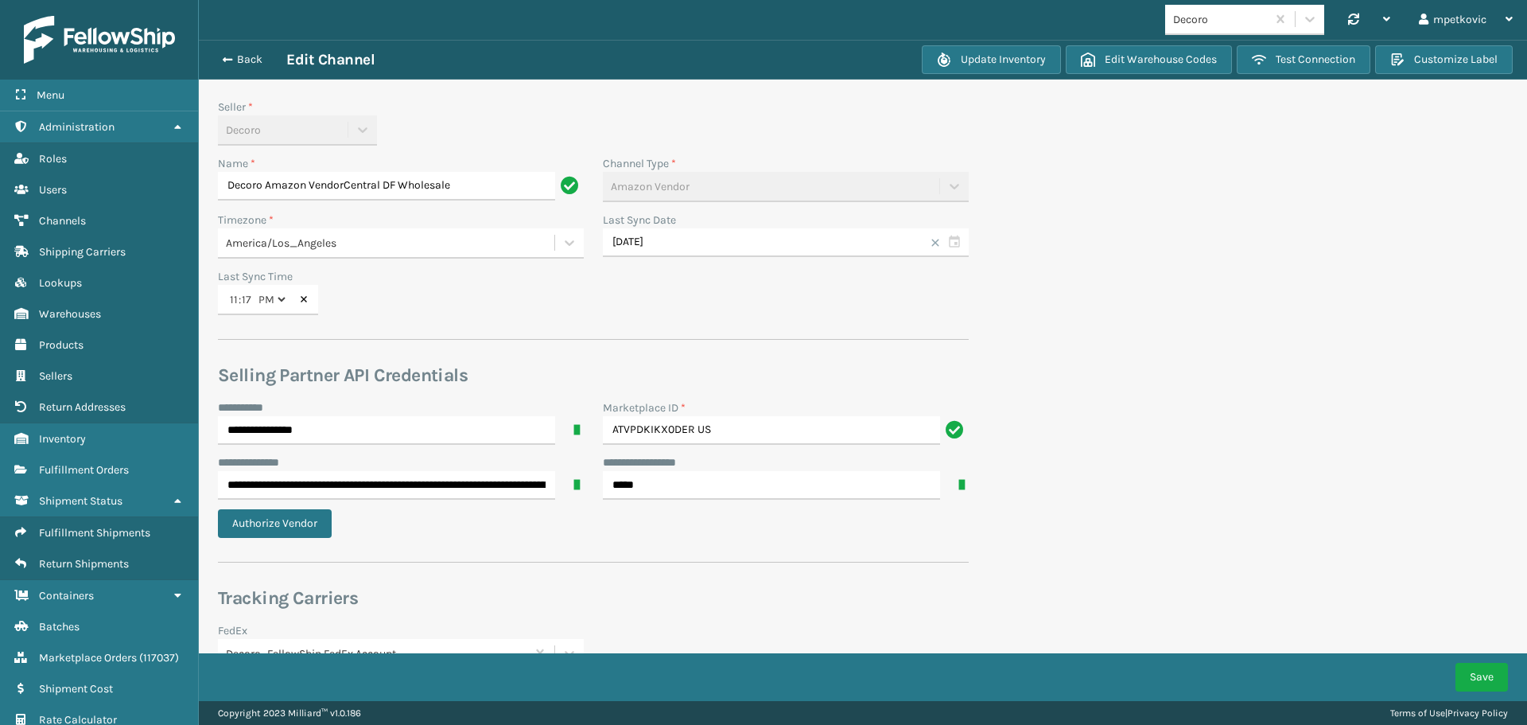
click at [582, 289] on section "23:17 11 : 17 AM PM" at bounding box center [401, 300] width 366 height 30
click at [520, 289] on section "23:17 11 : 17 AM PM" at bounding box center [401, 300] width 366 height 30
click at [521, 279] on div "Last Sync Time" at bounding box center [401, 276] width 366 height 17
drag, startPoint x: 523, startPoint y: 279, endPoint x: 89, endPoint y: 352, distance: 440.4
click at [521, 280] on div "Last Sync Time" at bounding box center [401, 276] width 366 height 17
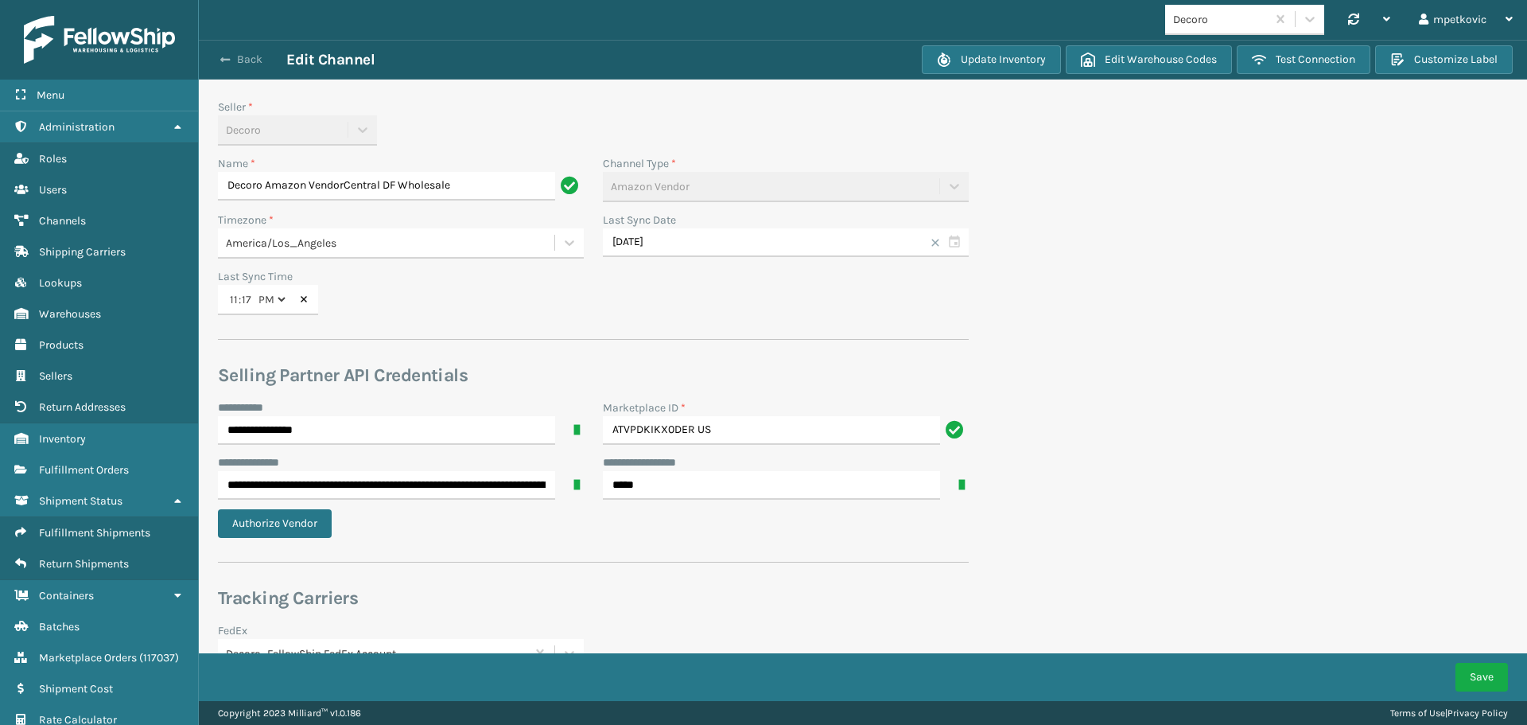
click at [253, 60] on button "Back" at bounding box center [249, 59] width 73 height 14
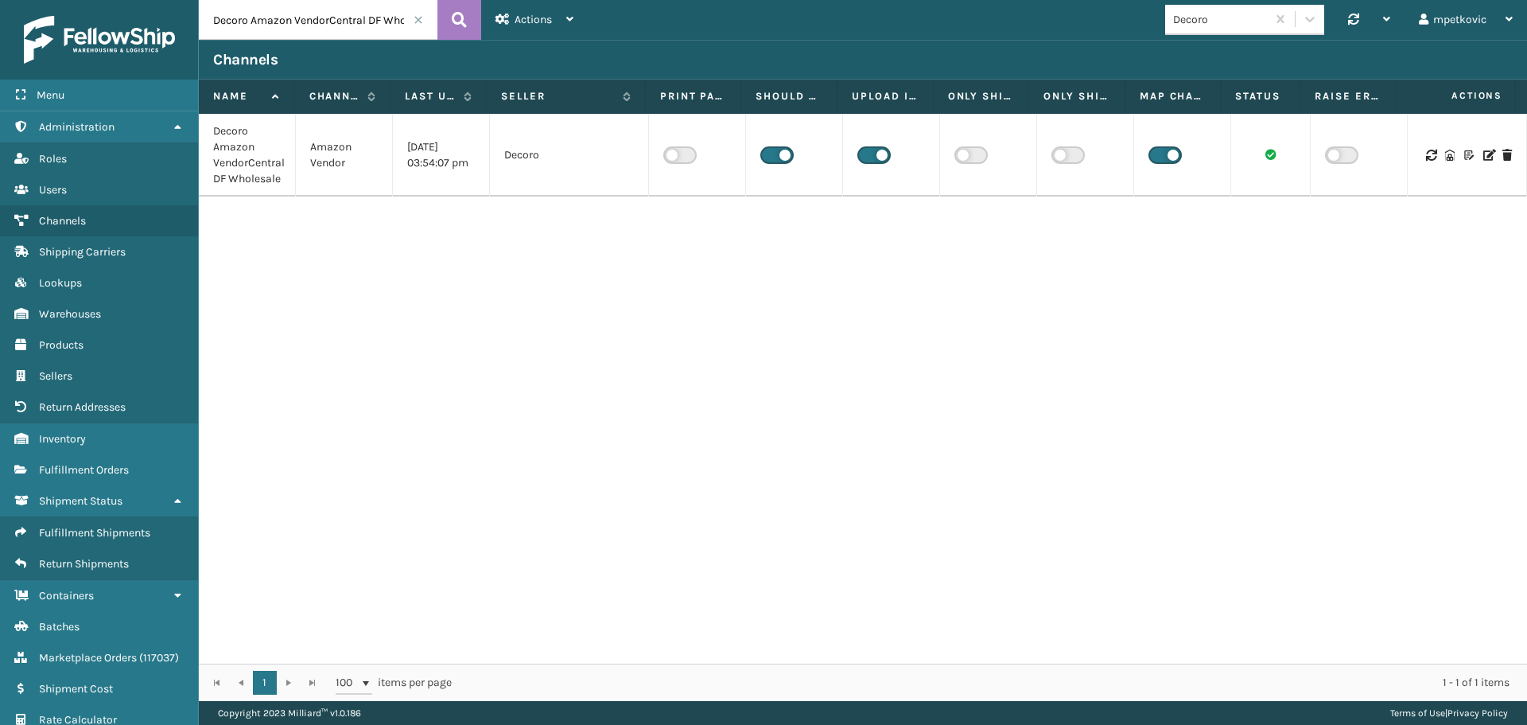
click at [286, 27] on input "Decoro Amazon VendorCentral DF Wholesale" at bounding box center [318, 20] width 239 height 40
paste input "Foamtex UPS Whiteston"
type input "Foamtex UPS Whitestone"
click at [449, 19] on button at bounding box center [459, 20] width 44 height 40
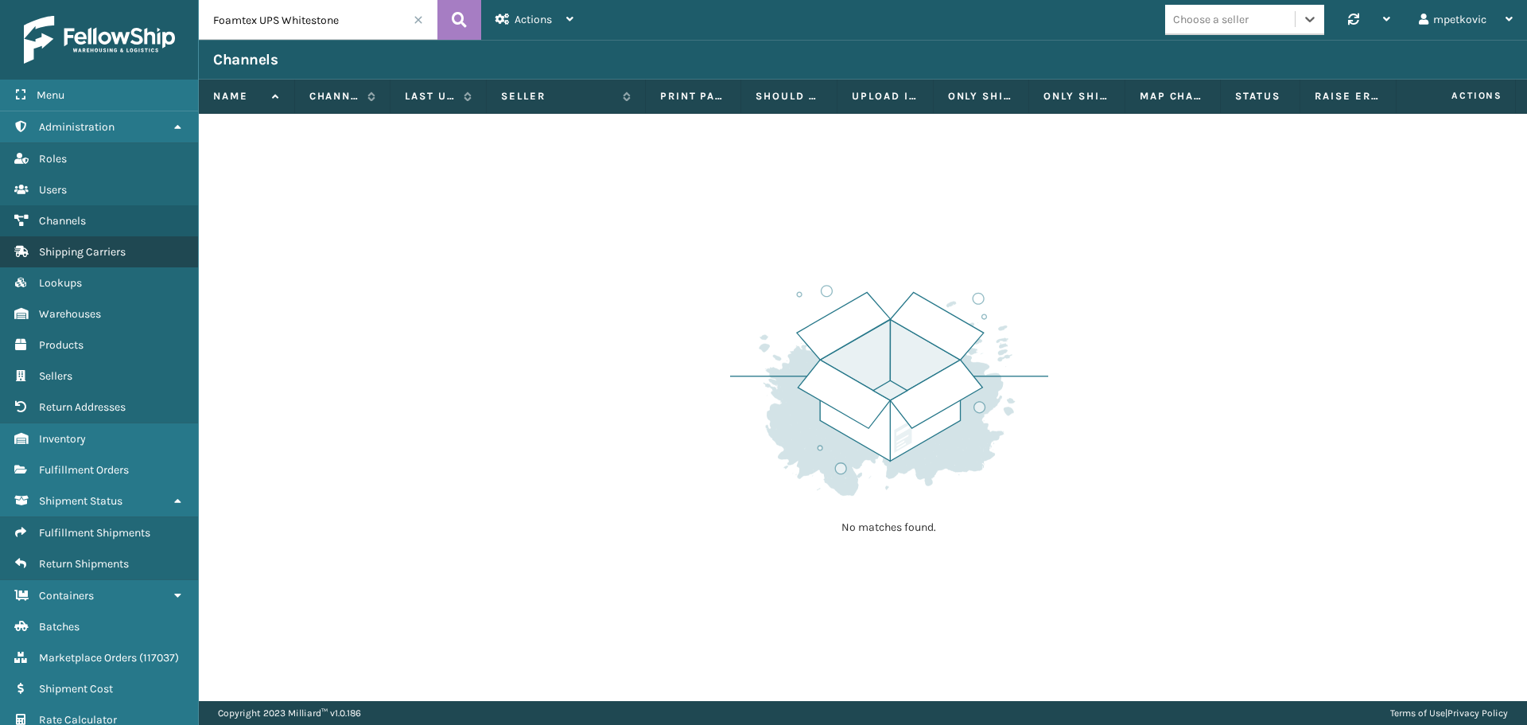
click at [97, 243] on link "Shipping Carriers" at bounding box center [99, 251] width 198 height 31
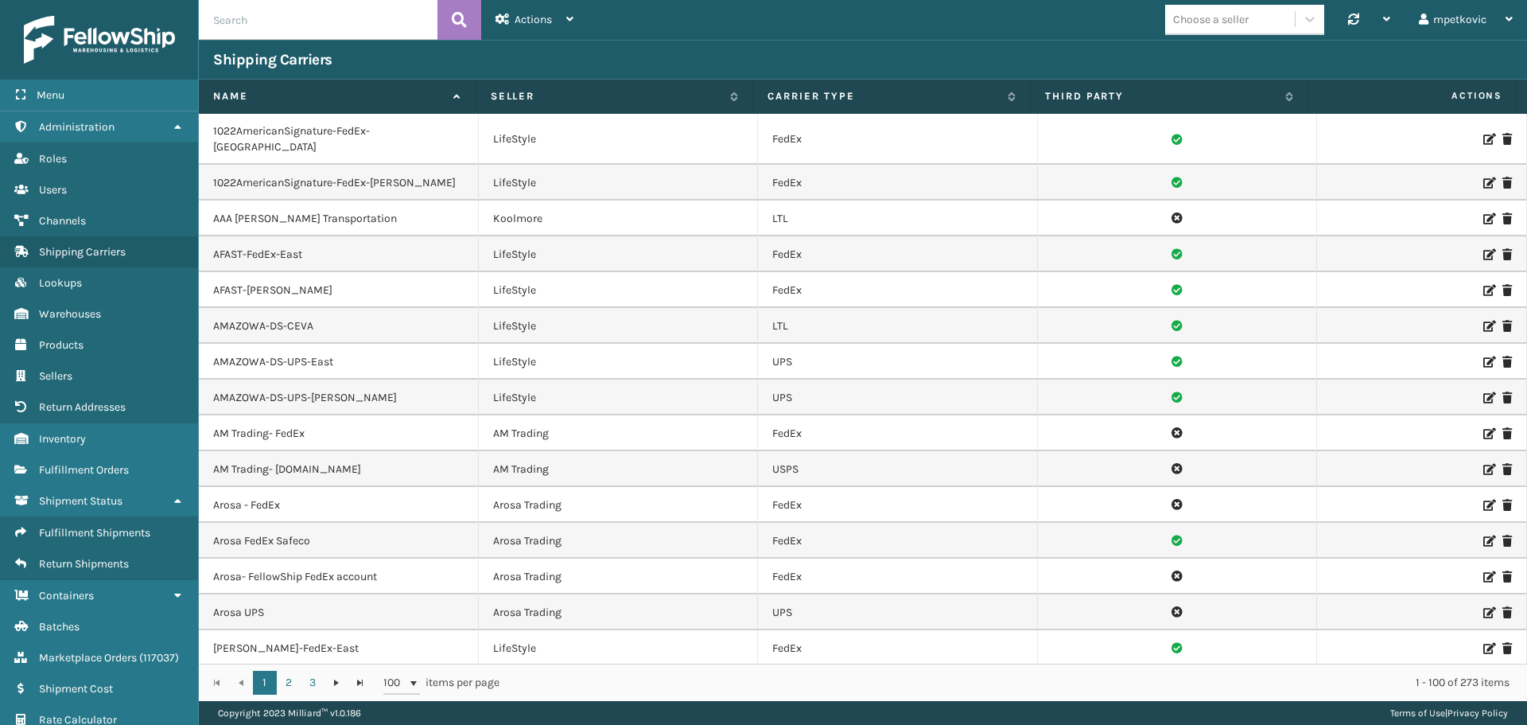
click at [299, 23] on input "text" at bounding box center [318, 20] width 239 height 40
paste input "Foamtex UPS Whitestone"
type input "Foamtex UPS Whitestone"
click at [456, 20] on icon at bounding box center [459, 20] width 15 height 24
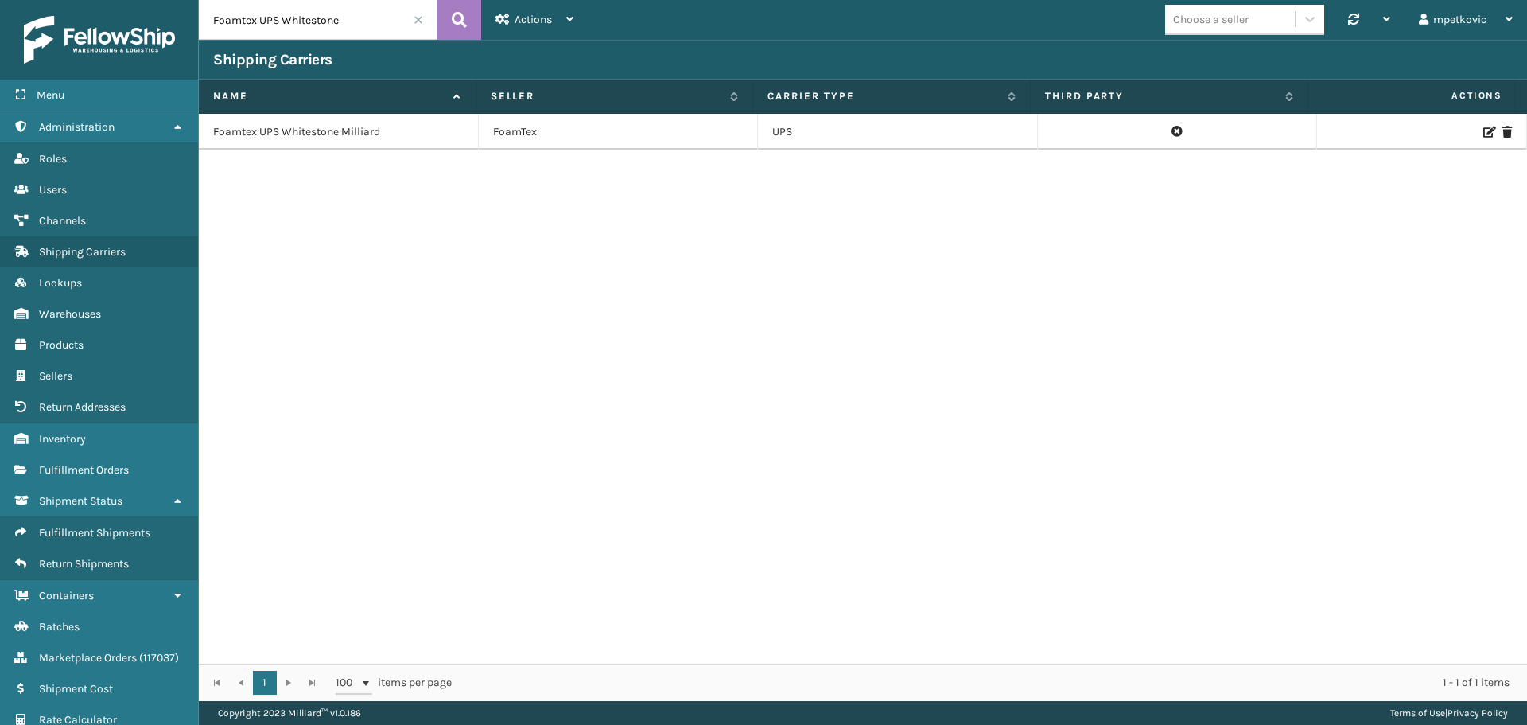
click at [453, 196] on div "Foamtex UPS Whitestone Milliard FoamTex UPS" at bounding box center [863, 389] width 1328 height 550
drag, startPoint x: 424, startPoint y: 359, endPoint x: 4, endPoint y: 139, distance: 474.2
click at [424, 359] on div "Foamtex UPS Whitestone Milliard FoamTex UPS" at bounding box center [863, 389] width 1328 height 550
click at [633, 227] on div "Foamtex UPS Whitestone Milliard FoamTex UPS" at bounding box center [863, 389] width 1328 height 550
